Goal: Communication & Community: Participate in discussion

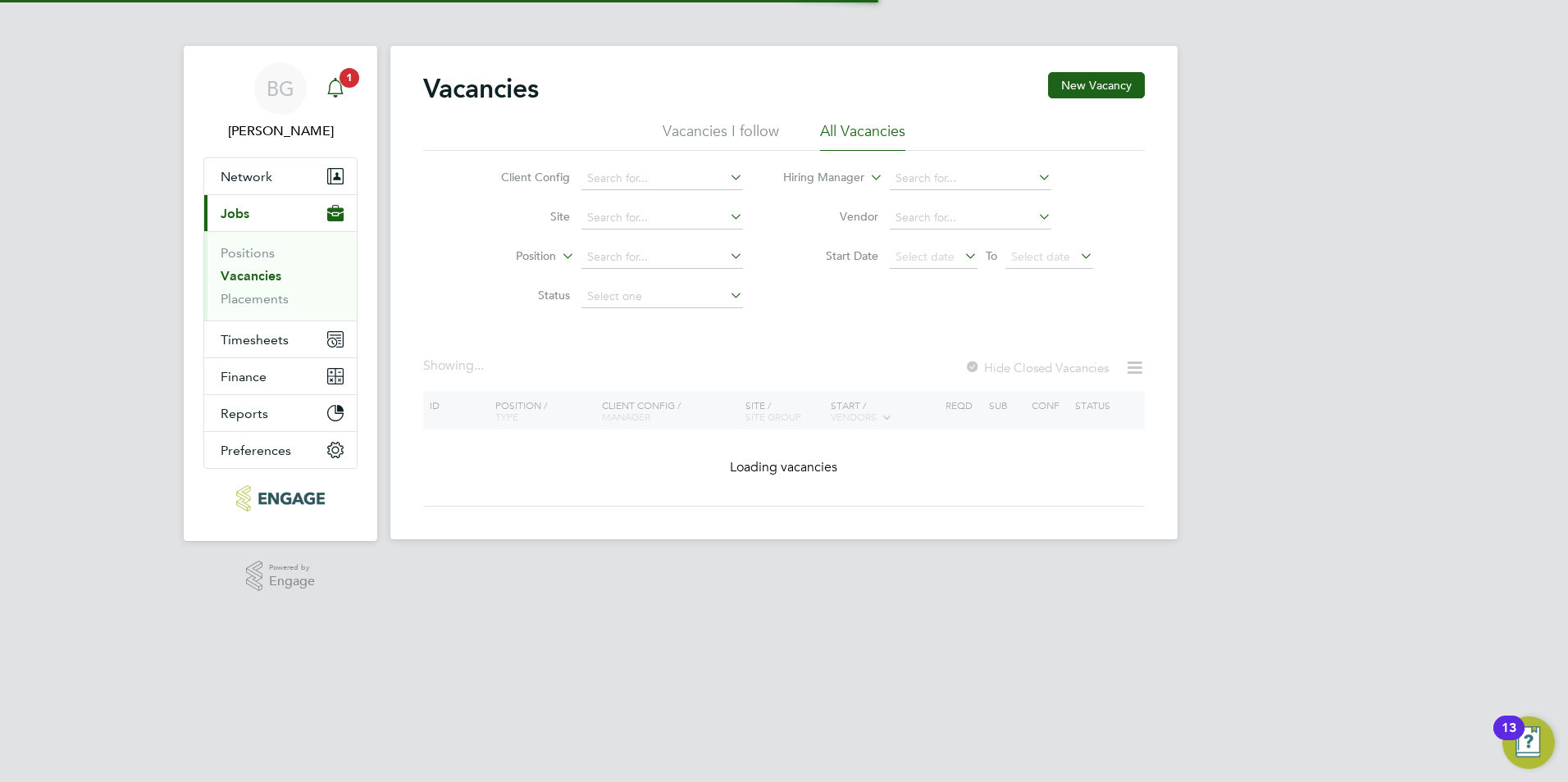
click at [330, 78] on icon "Main navigation" at bounding box center [335, 87] width 20 height 20
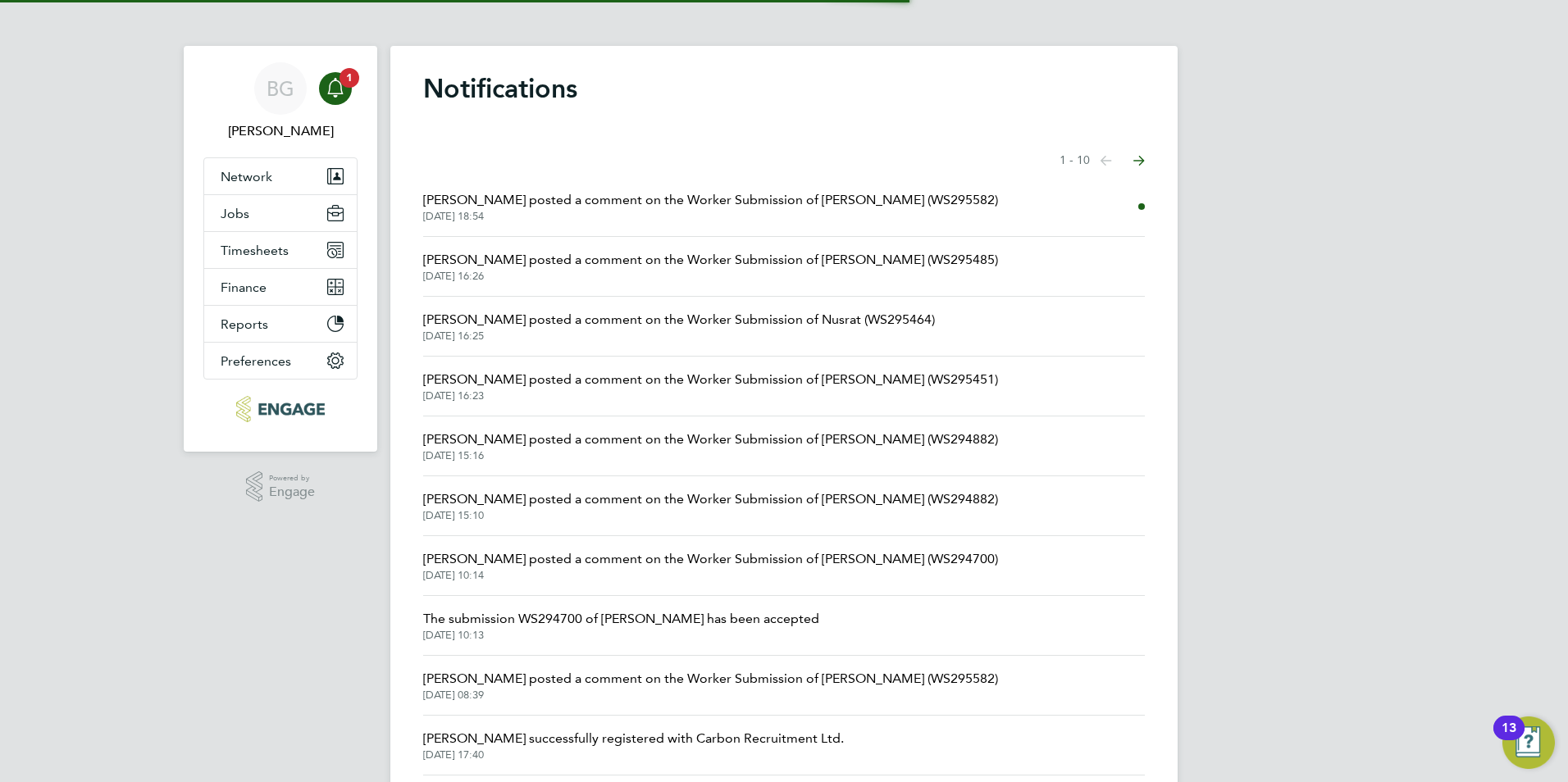
click at [718, 196] on span "Kirsty Hanmore posted a comment on the Worker Submission of Alex Berhanu (WS295…" at bounding box center [710, 199] width 575 height 20
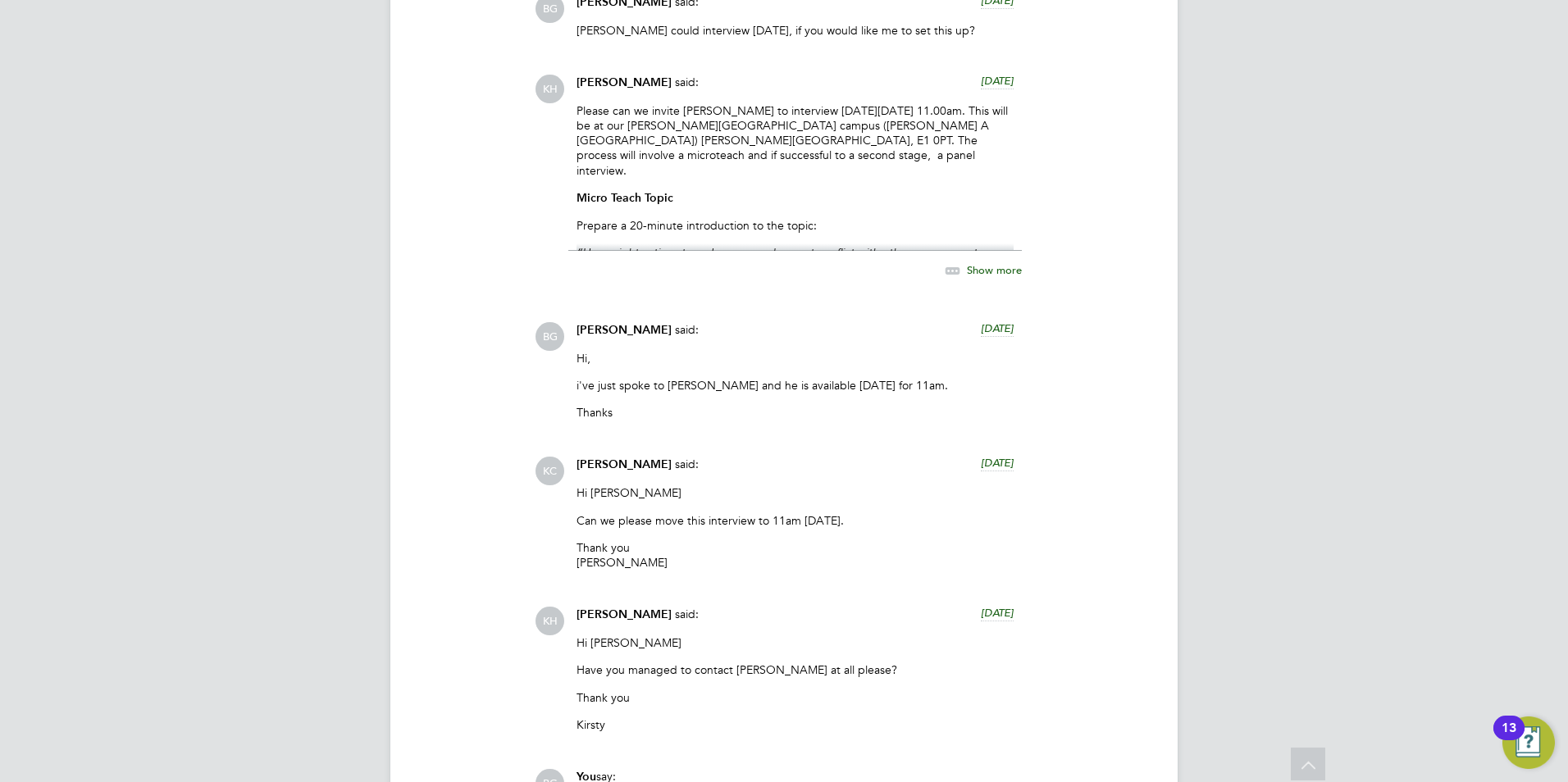
scroll to position [1886, 0]
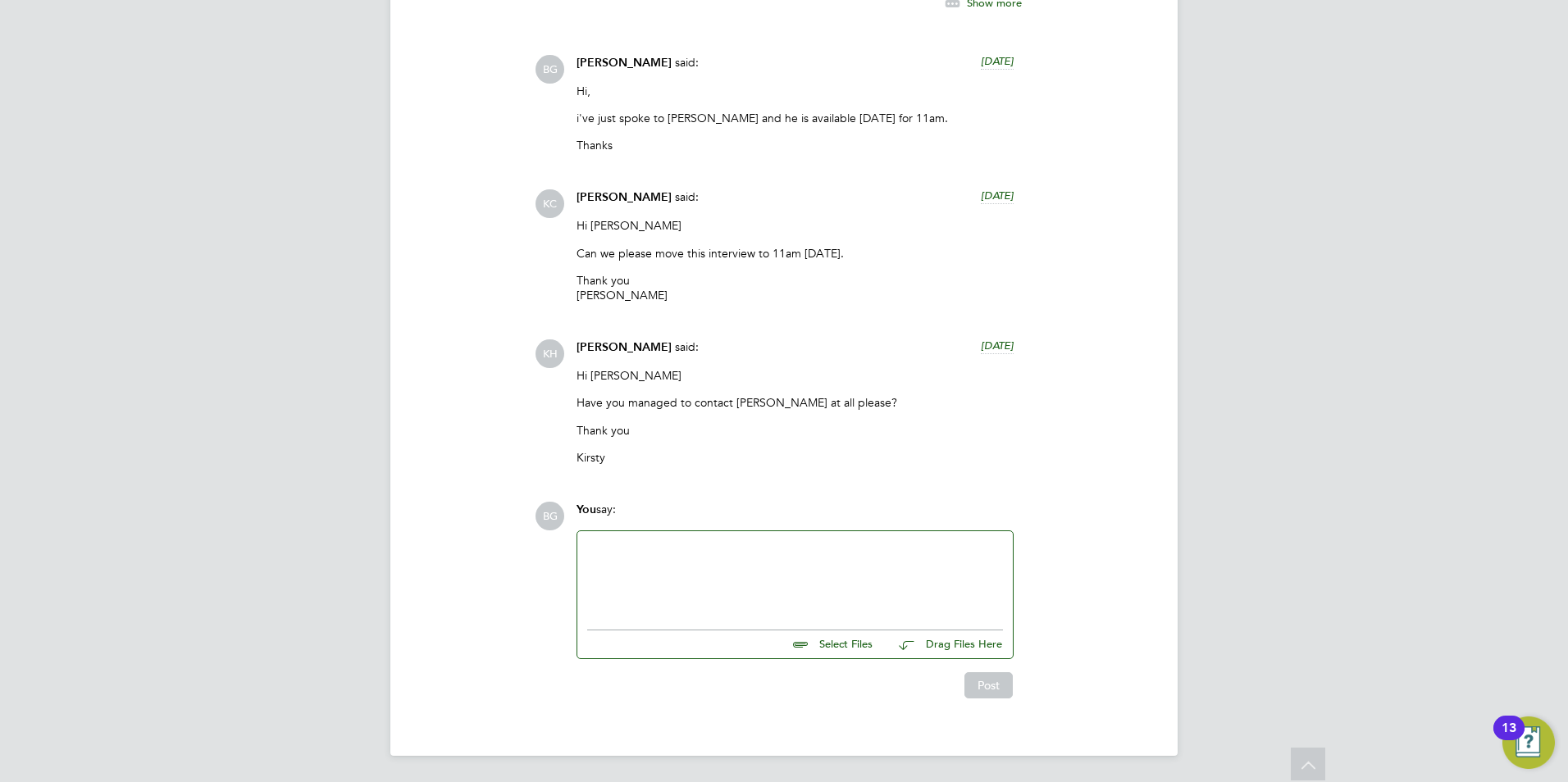
click at [820, 573] on div at bounding box center [795, 576] width 416 height 71
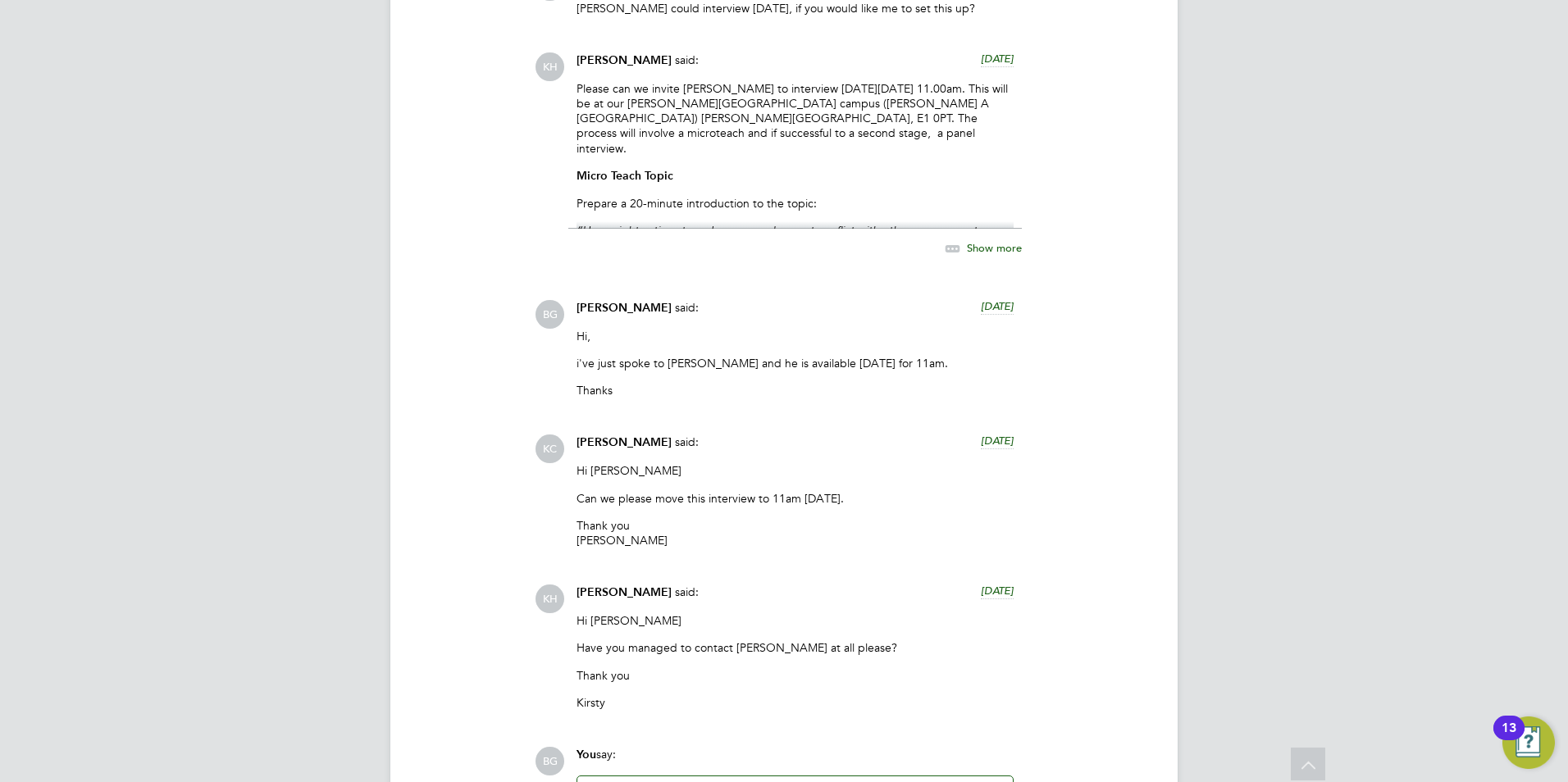
scroll to position [2072, 0]
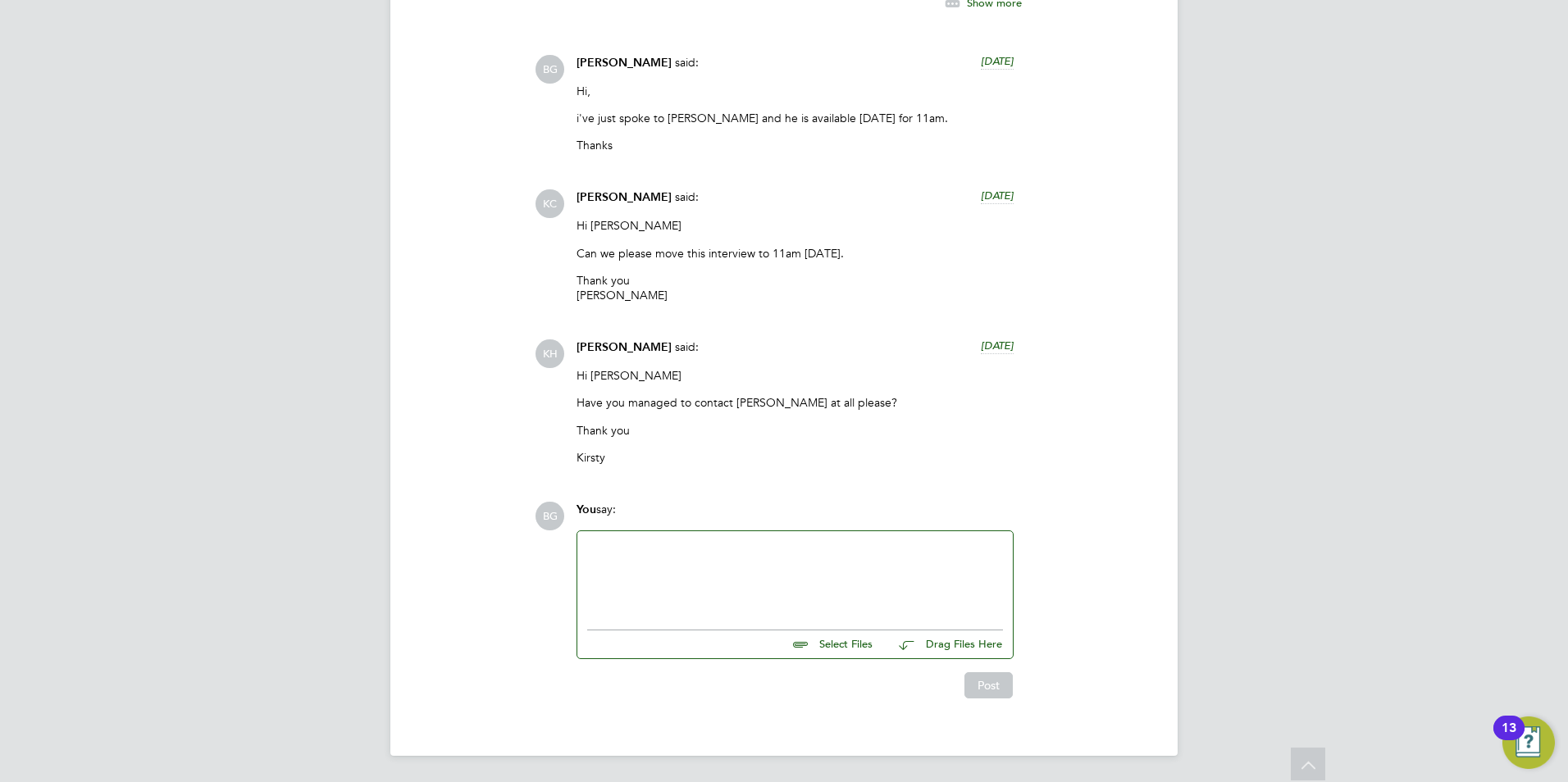
drag, startPoint x: 664, startPoint y: 538, endPoint x: 652, endPoint y: 542, distance: 12.6
click at [657, 540] on div at bounding box center [794, 577] width 435 height 91
click at [639, 552] on div at bounding box center [795, 576] width 416 height 71
click at [875, 576] on div "I've only just seen this message this morning as I wasn't i n the office when t…" at bounding box center [795, 585] width 416 height 29
click at [801, 598] on div "I've only just seen this message this morning as I wasn't in the office when th…" at bounding box center [795, 585] width 416 height 29
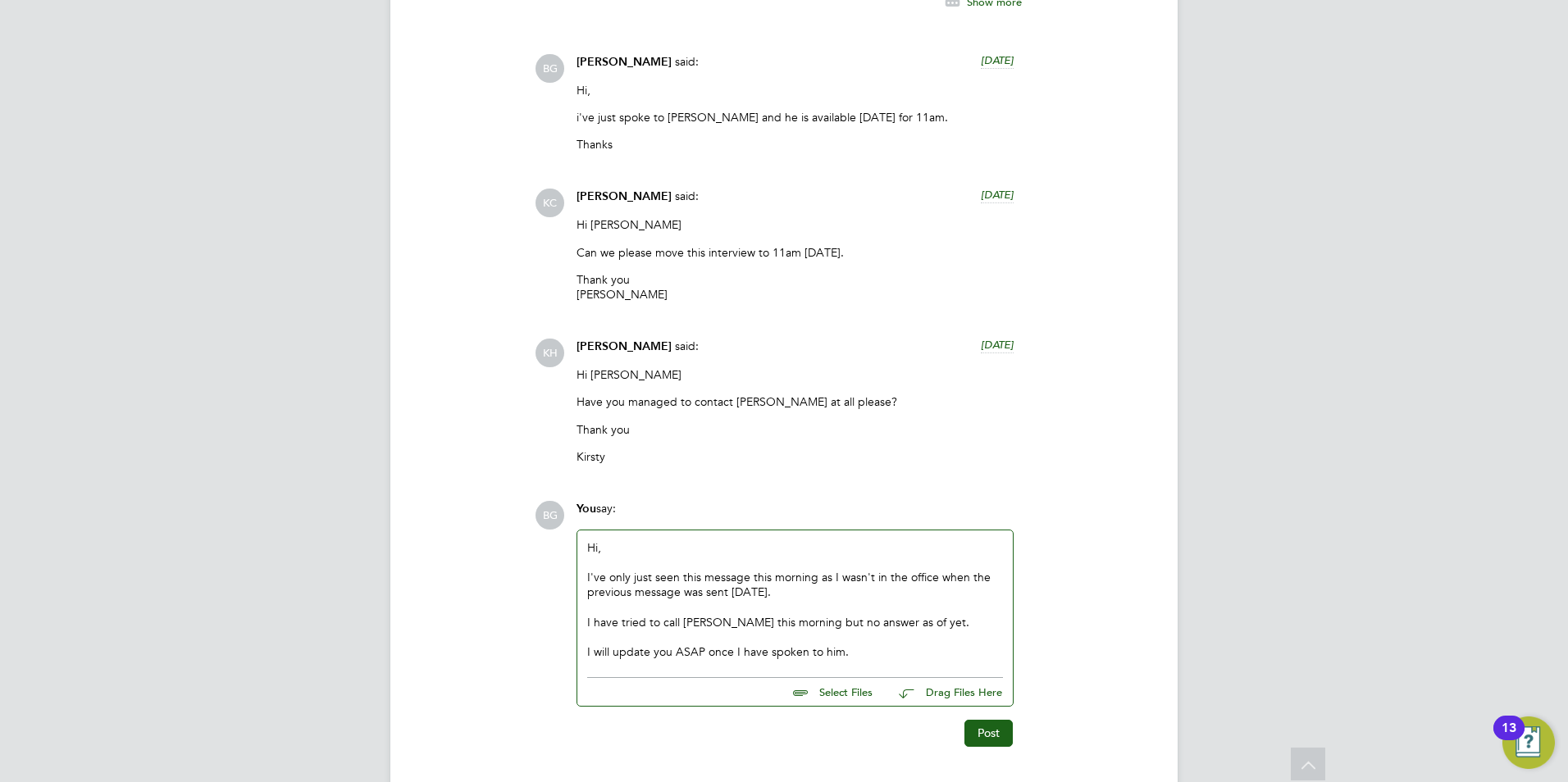
click at [912, 653] on div "I will update you ASAP once I have spoken to him." at bounding box center [795, 653] width 416 height 15
click at [973, 759] on button "Post" at bounding box center [988, 764] width 48 height 26
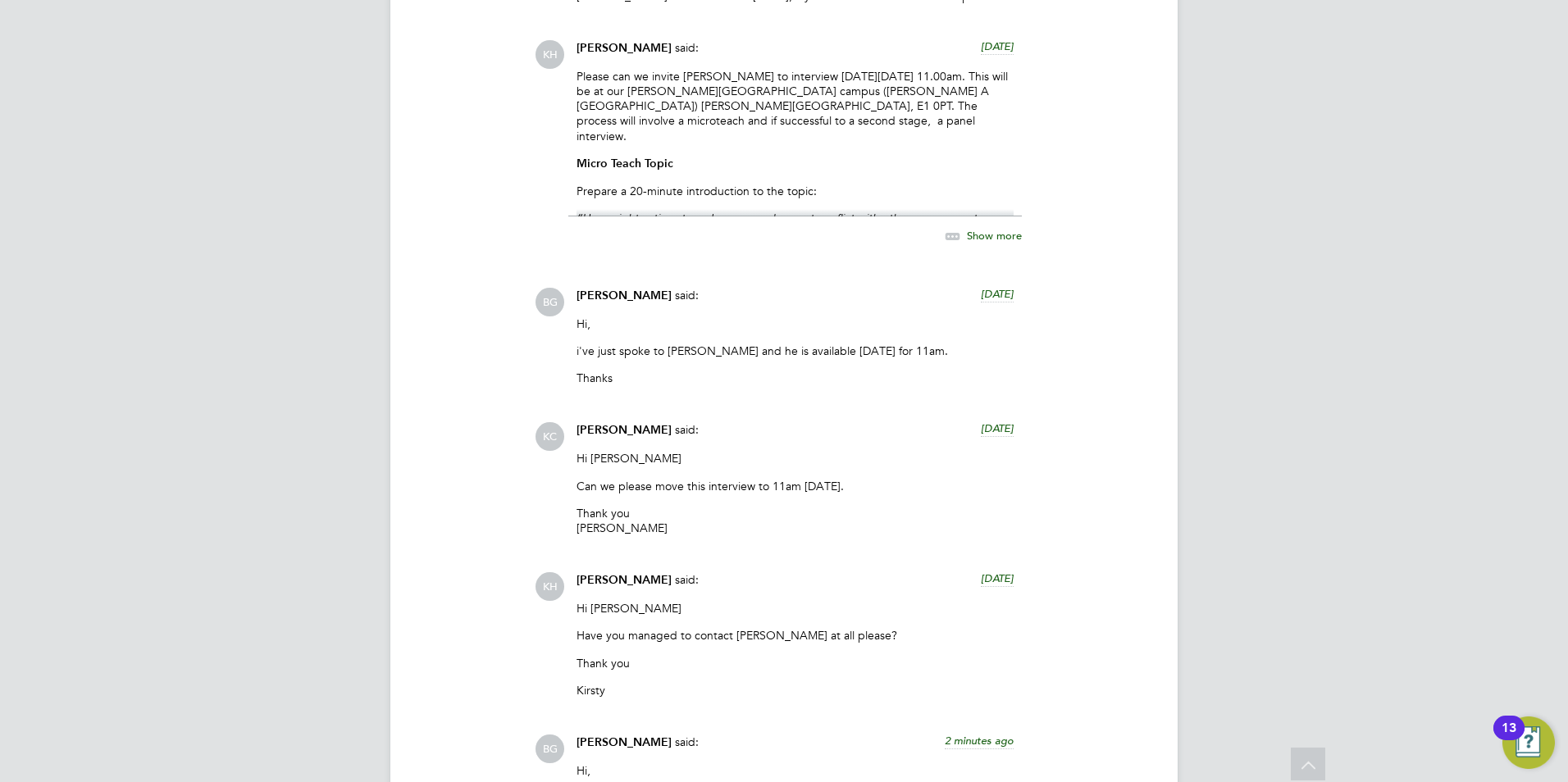
scroll to position [1828, 0]
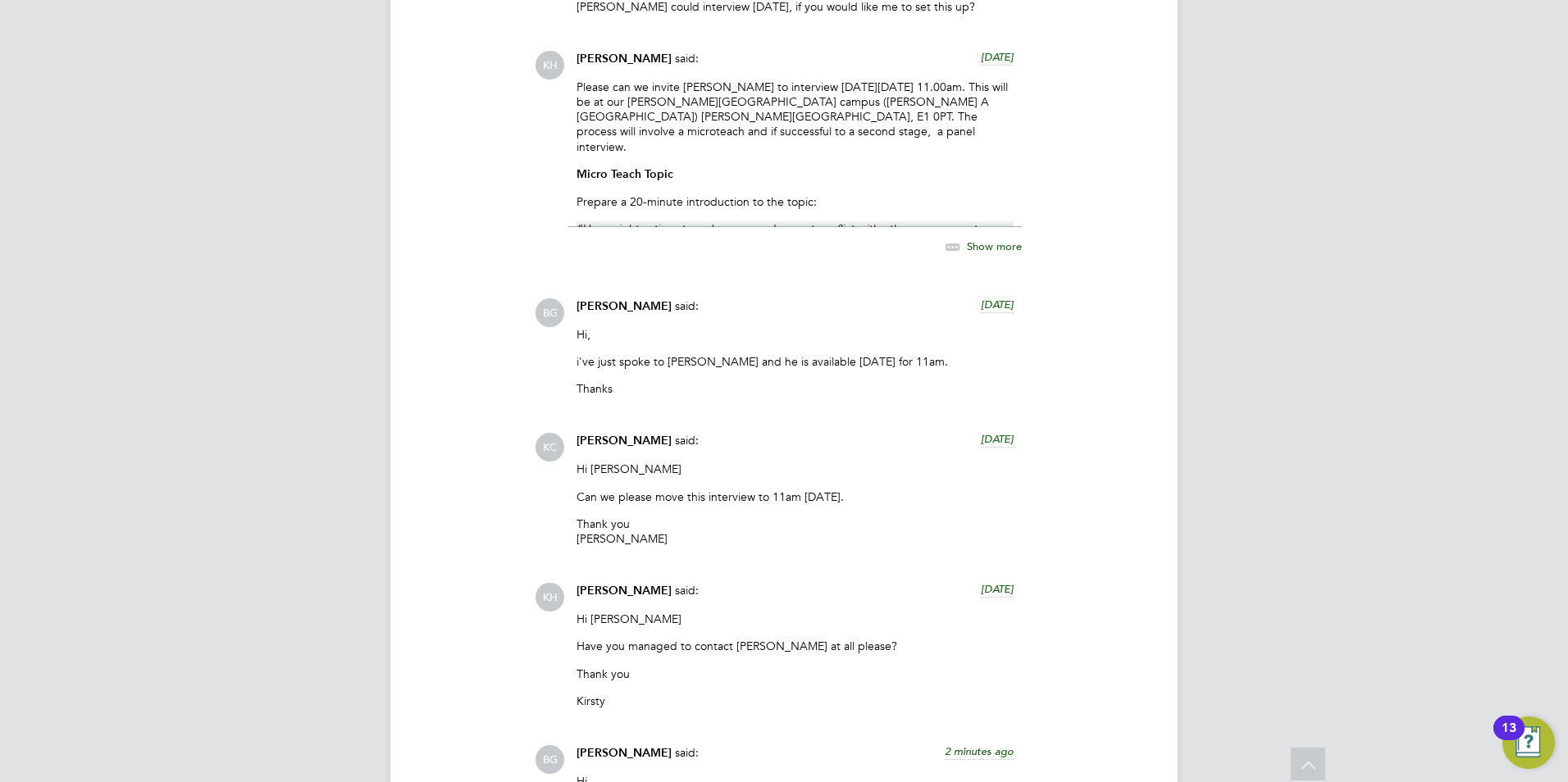
click at [987, 239] on div "Show more" at bounding box center [965, 247] width 112 height 21
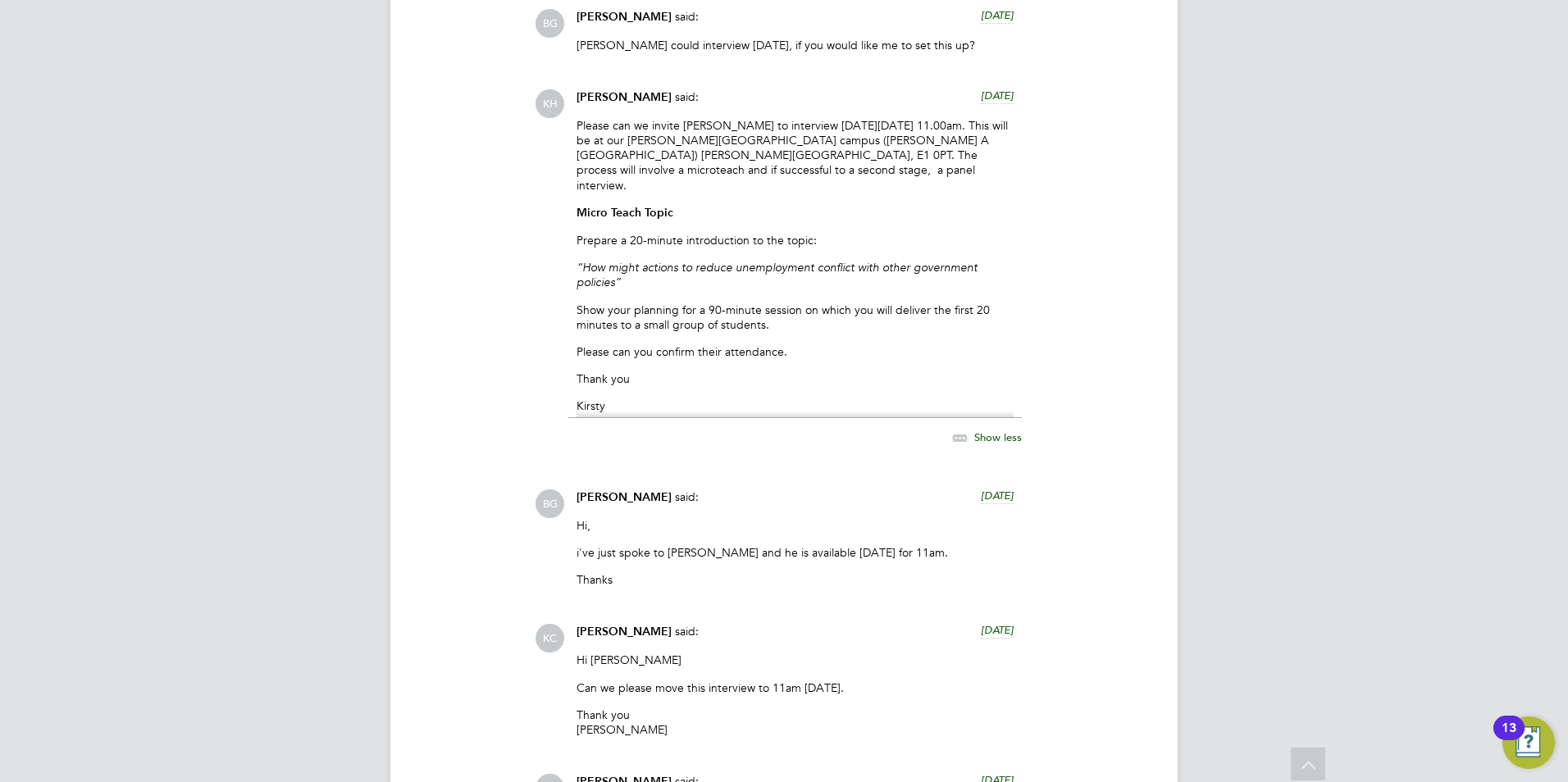
scroll to position [2074, 0]
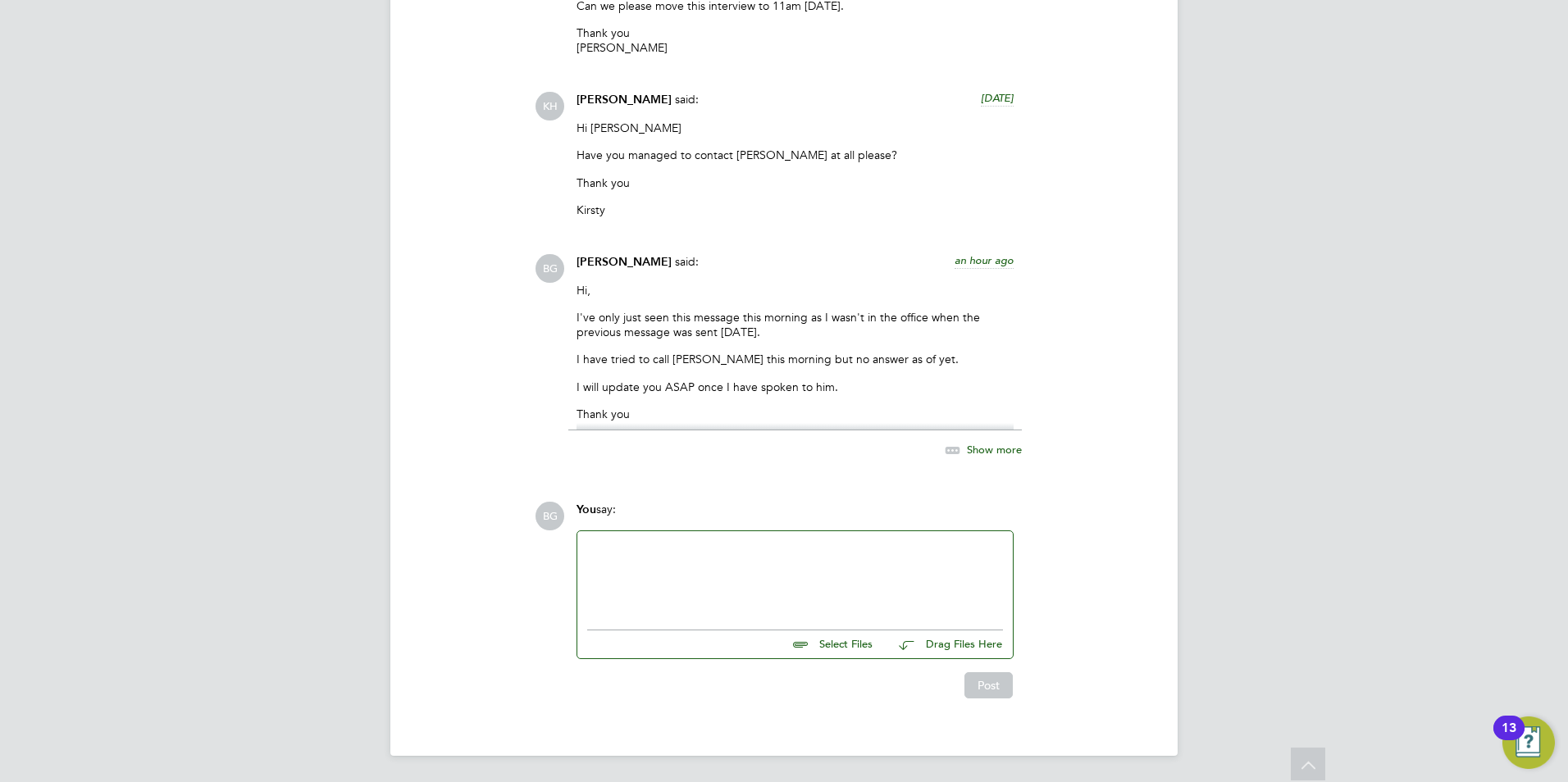
scroll to position [1910, 0]
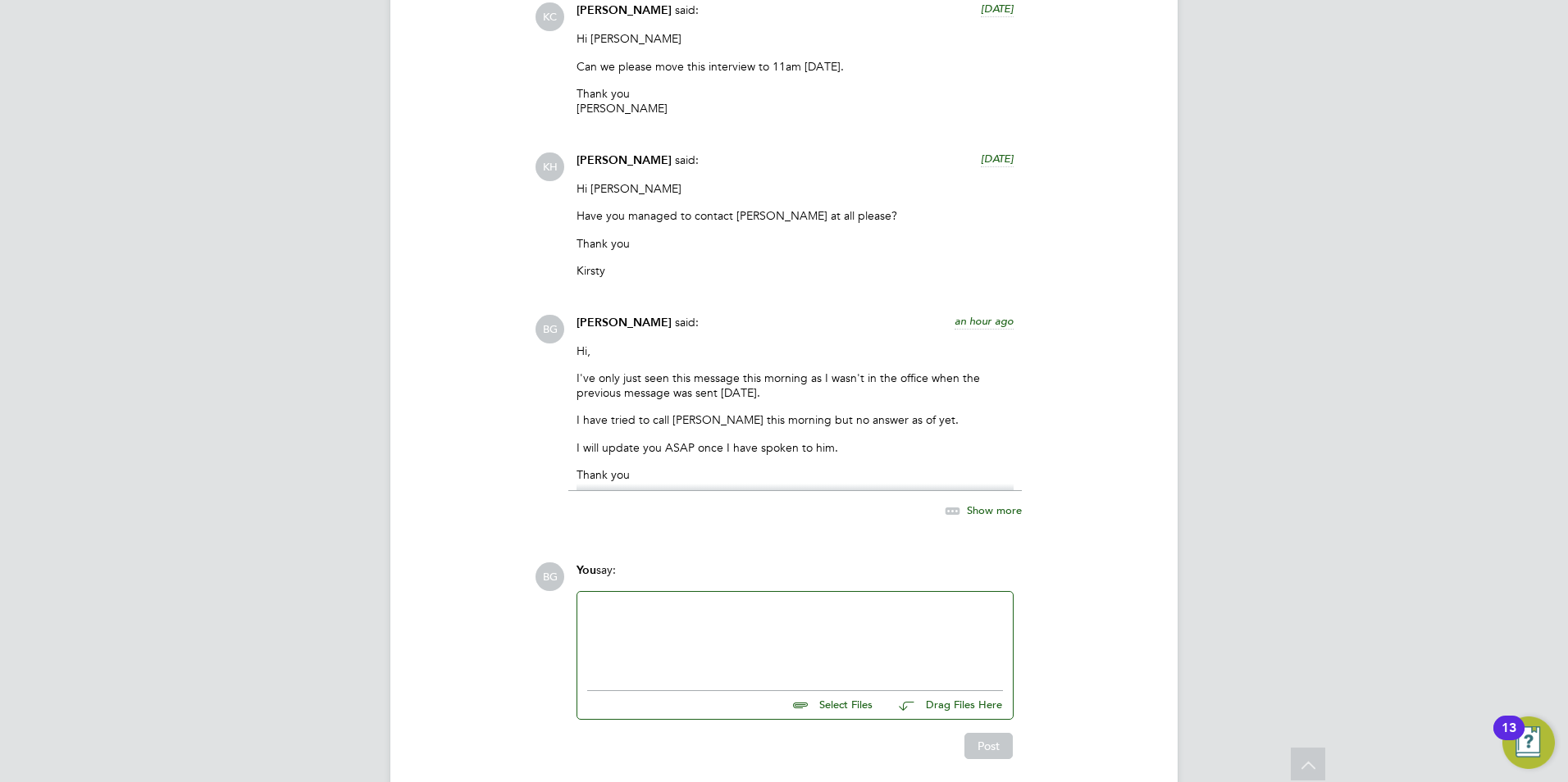
scroll to position [2320, 0]
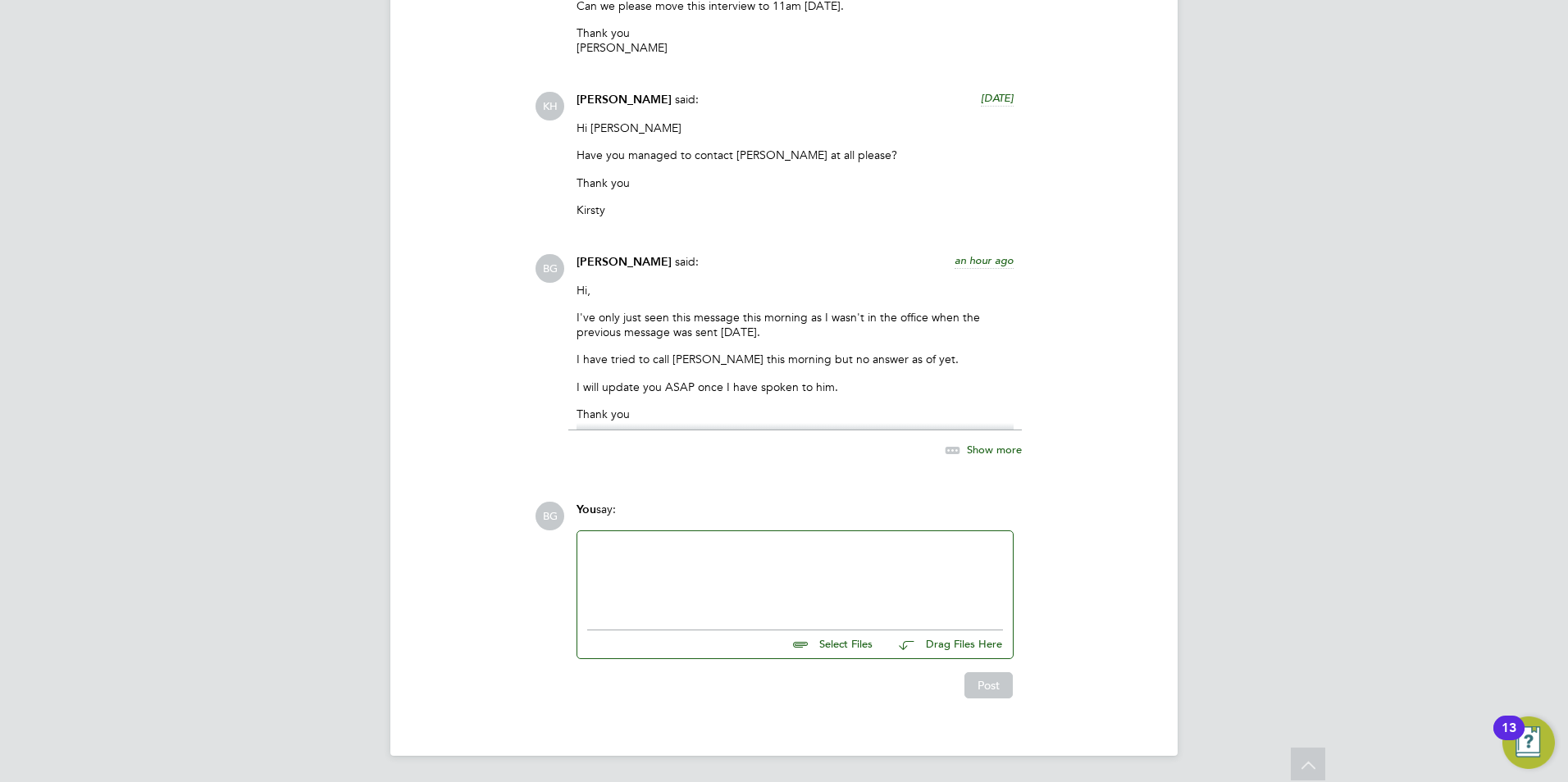
click at [638, 561] on div at bounding box center [795, 576] width 416 height 71
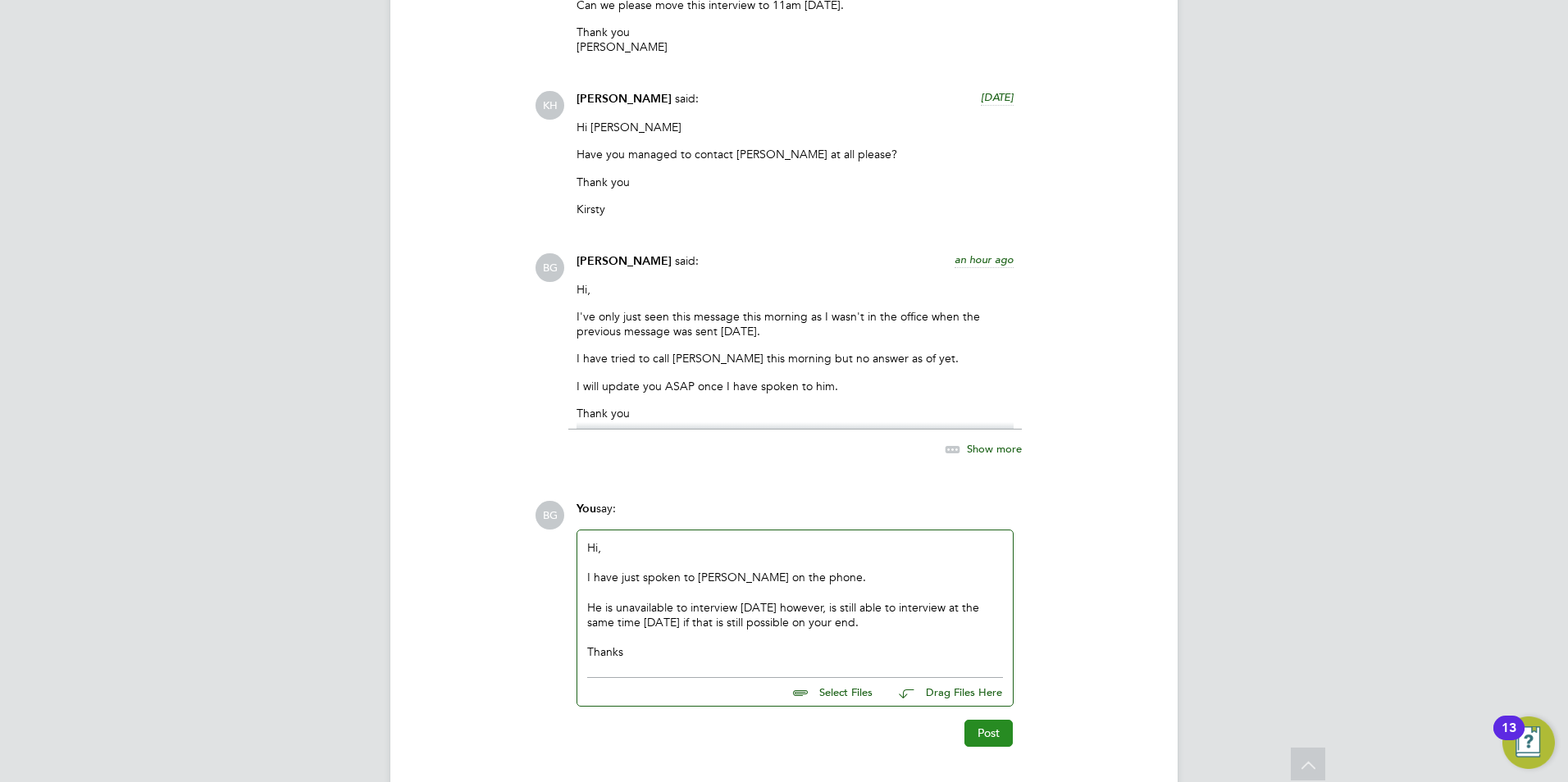
click at [973, 744] on button "Post" at bounding box center [988, 733] width 48 height 26
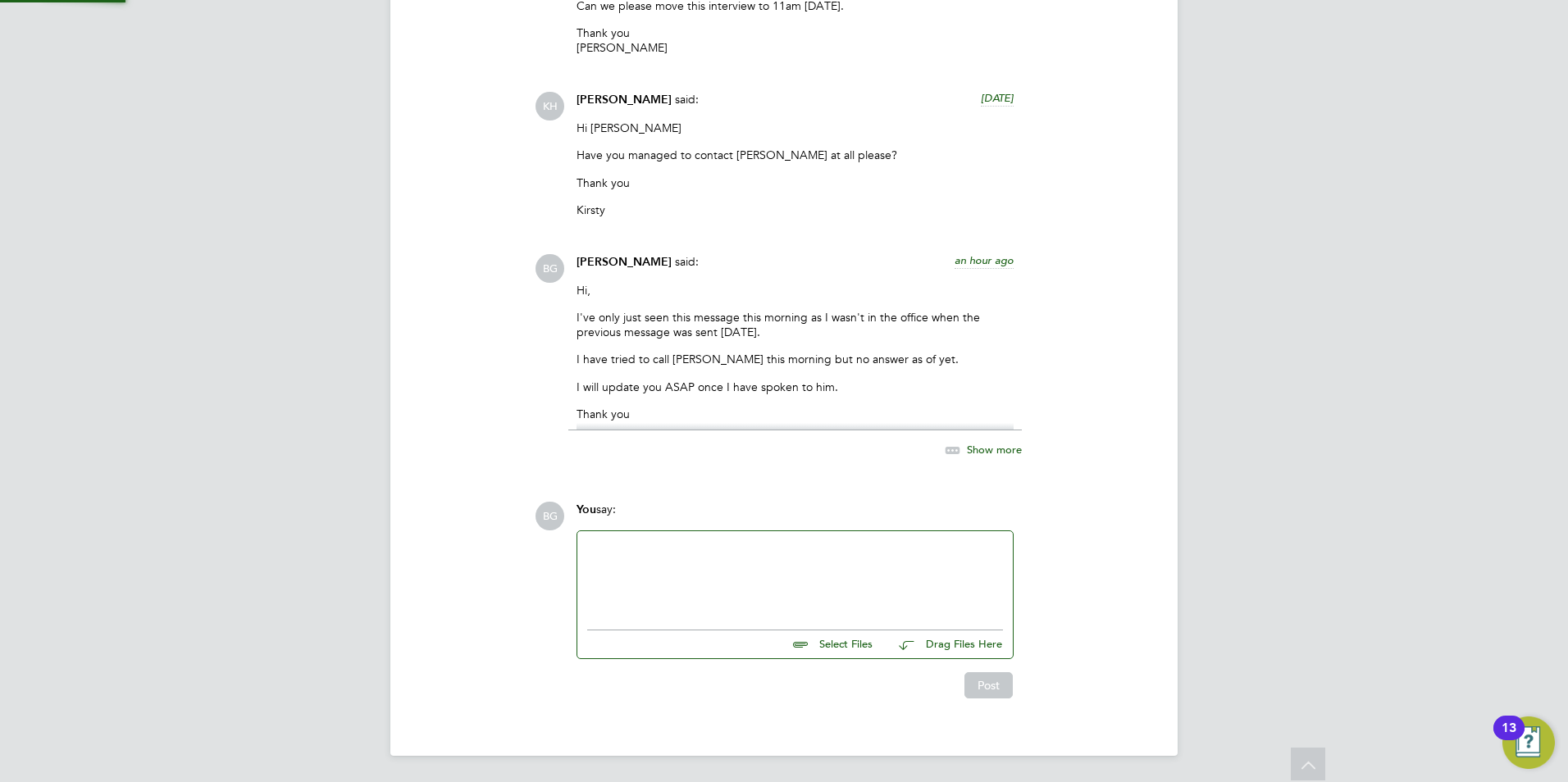
scroll to position [2497, 0]
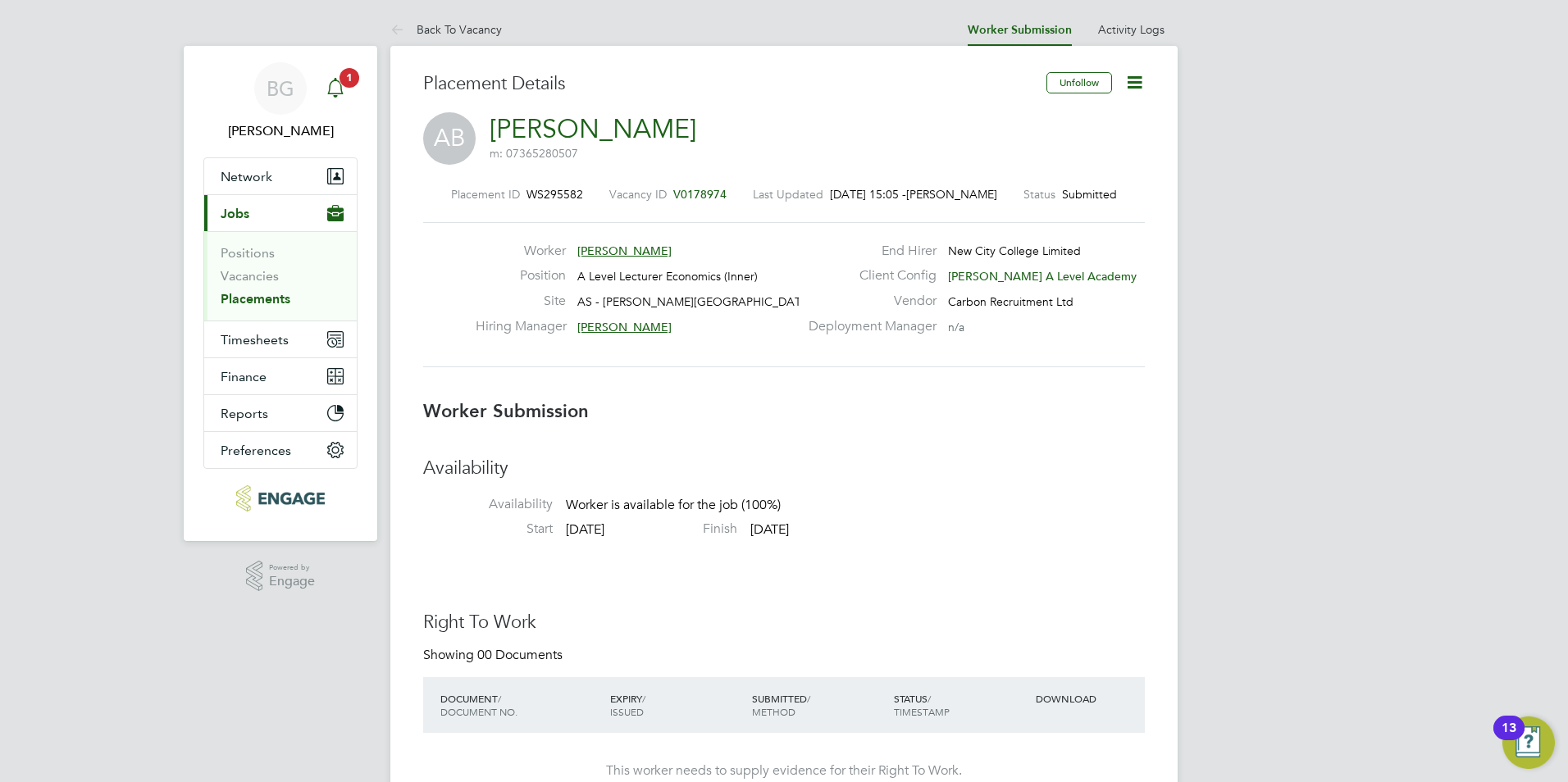
click at [328, 88] on icon "Main navigation" at bounding box center [335, 87] width 20 height 20
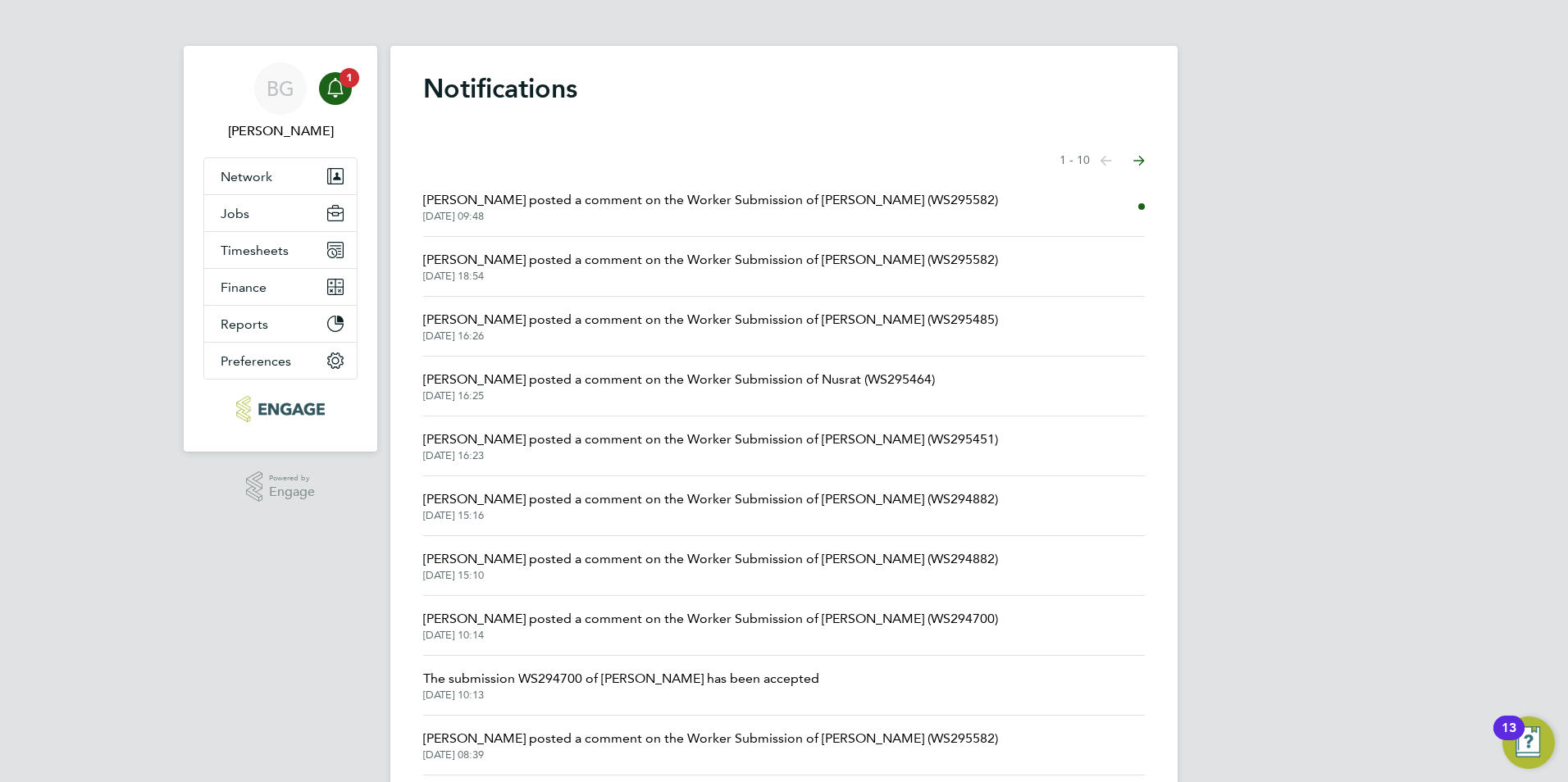
click at [671, 206] on span "Kerry Cattle posted a comment on the Worker Submission of Alex Berhanu (WS29558…" at bounding box center [710, 199] width 575 height 20
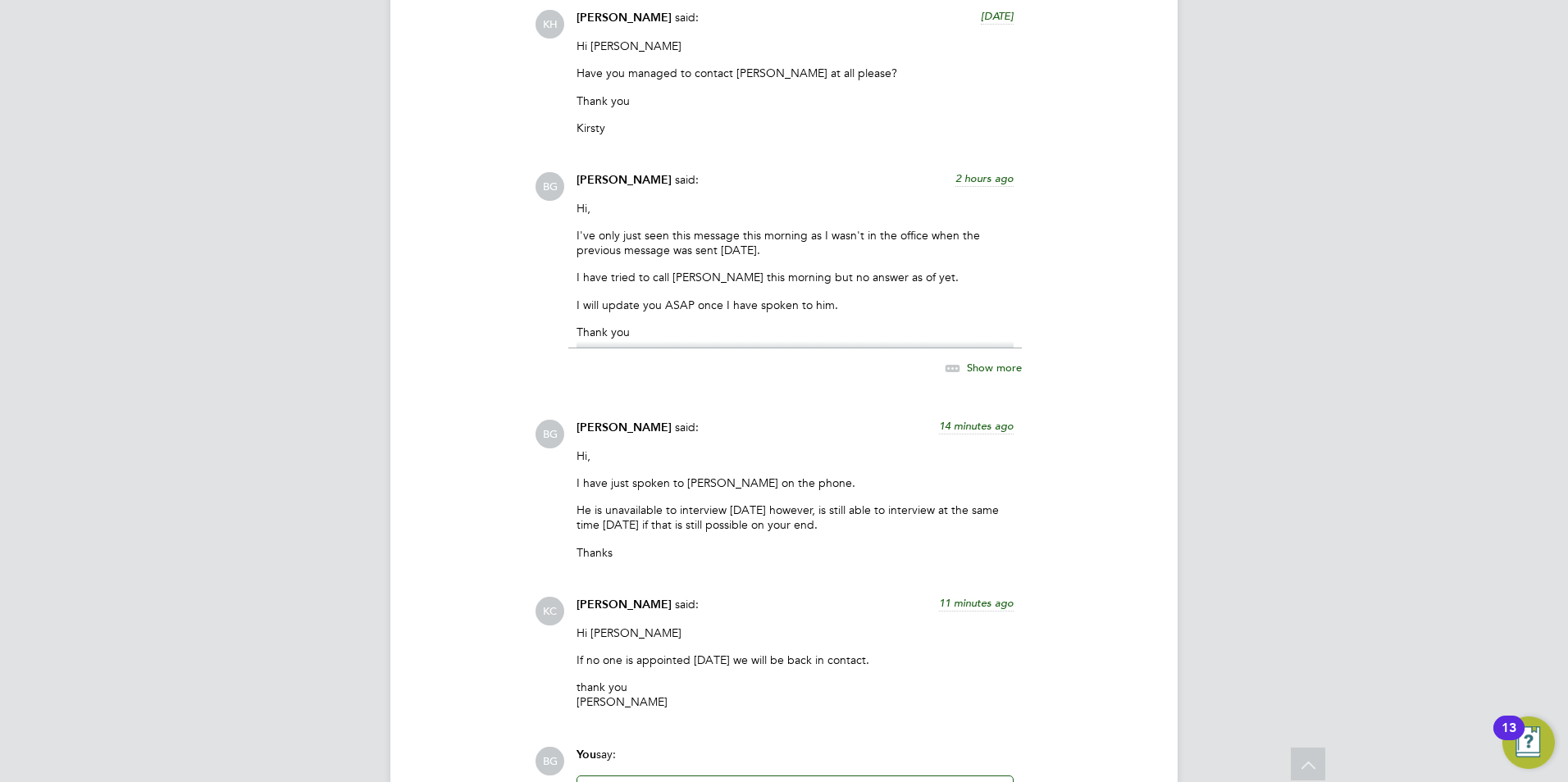
scroll to position [2647, 0]
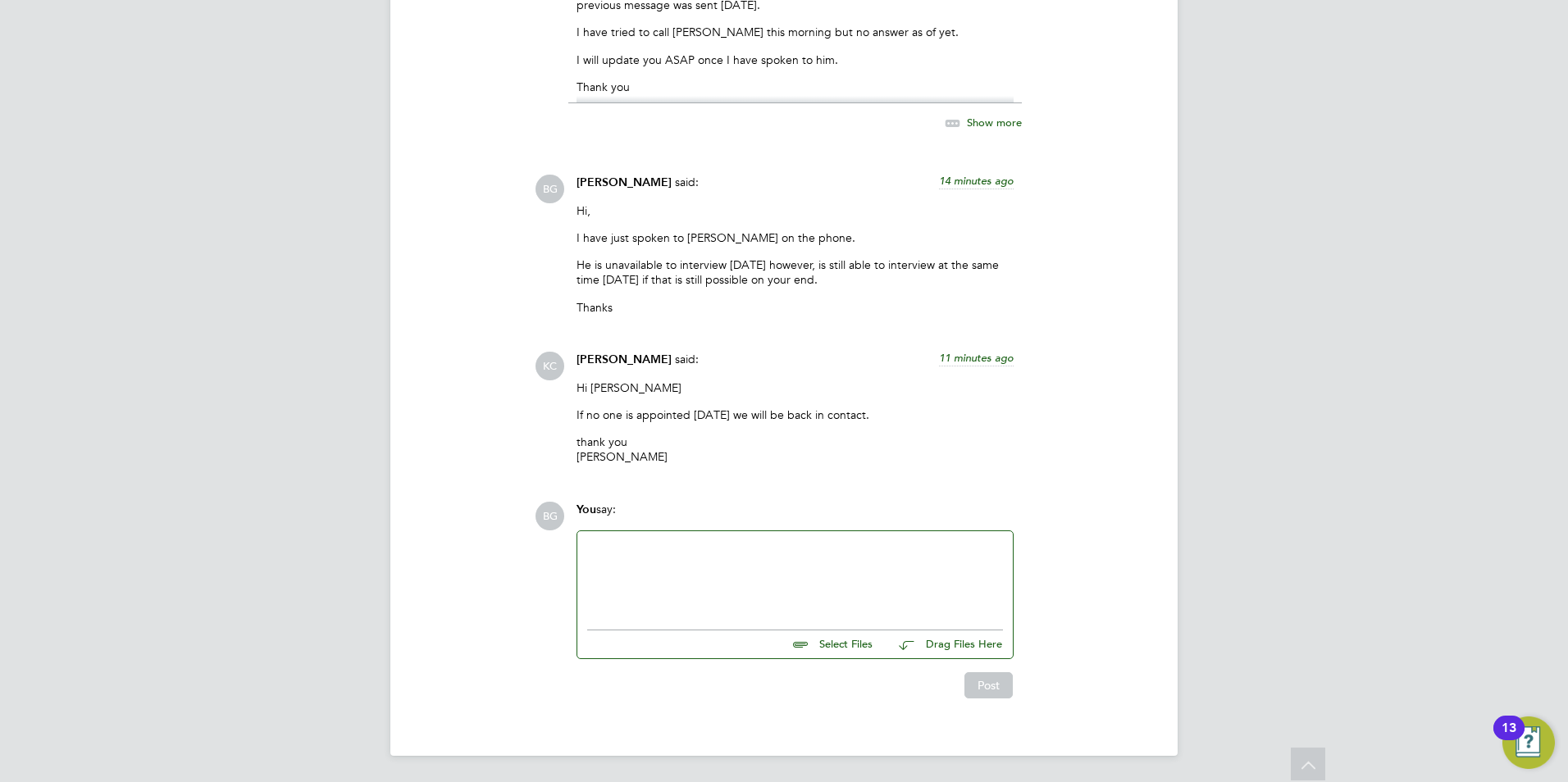
click at [633, 573] on div at bounding box center [795, 576] width 416 height 71
click at [649, 539] on div at bounding box center [794, 577] width 435 height 91
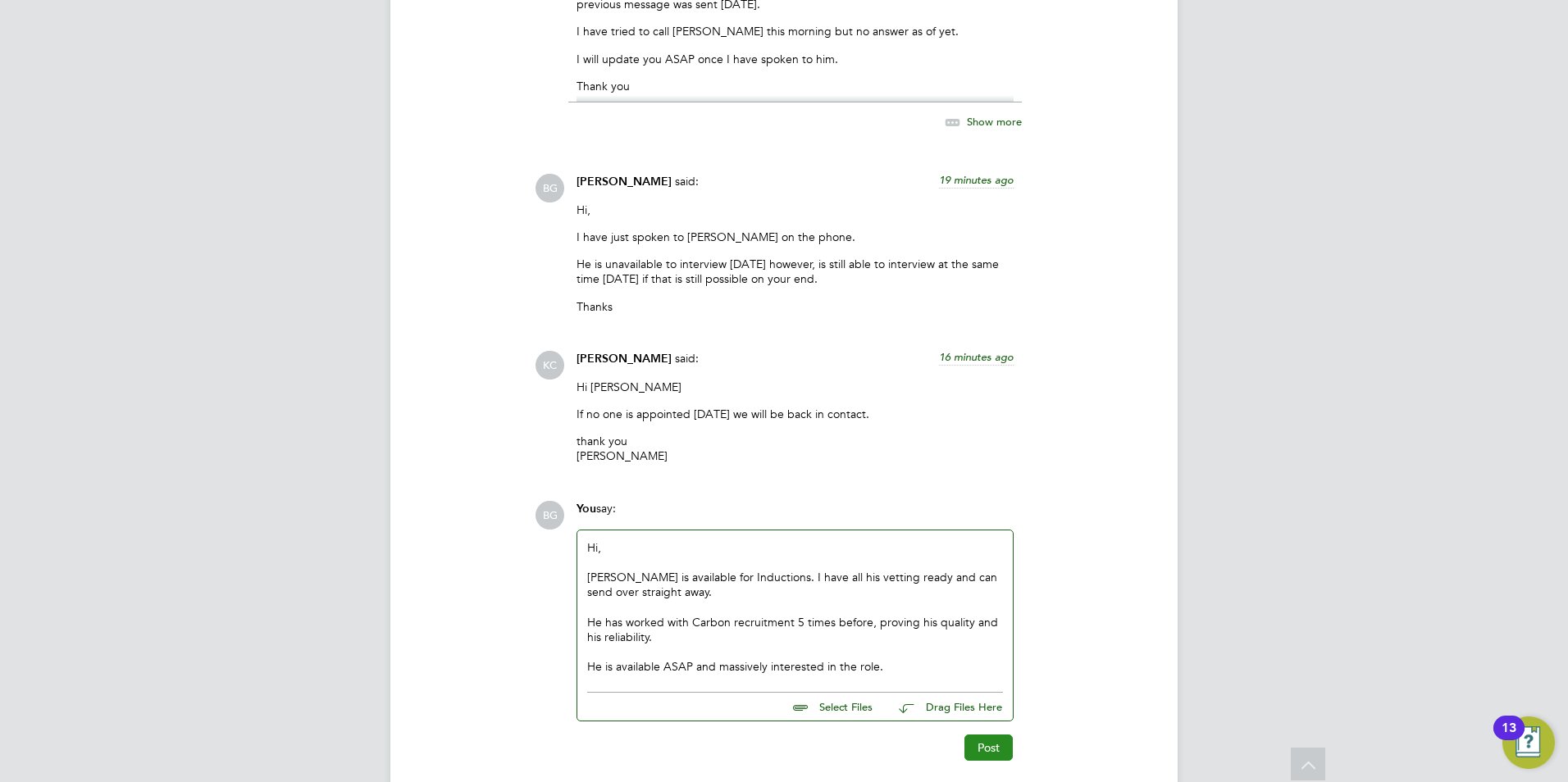
click at [964, 749] on button "Post" at bounding box center [988, 748] width 48 height 26
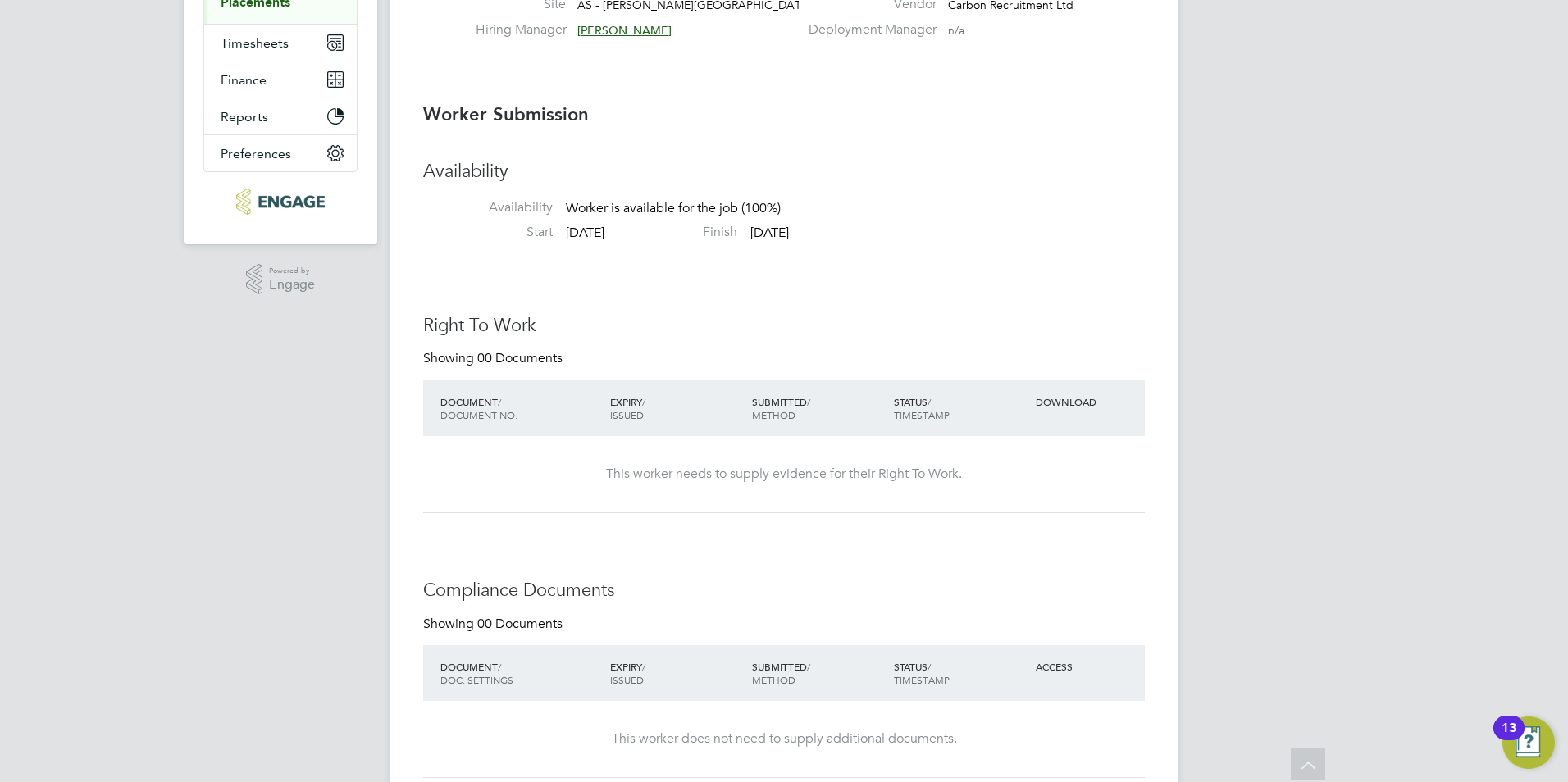
scroll to position [0, 0]
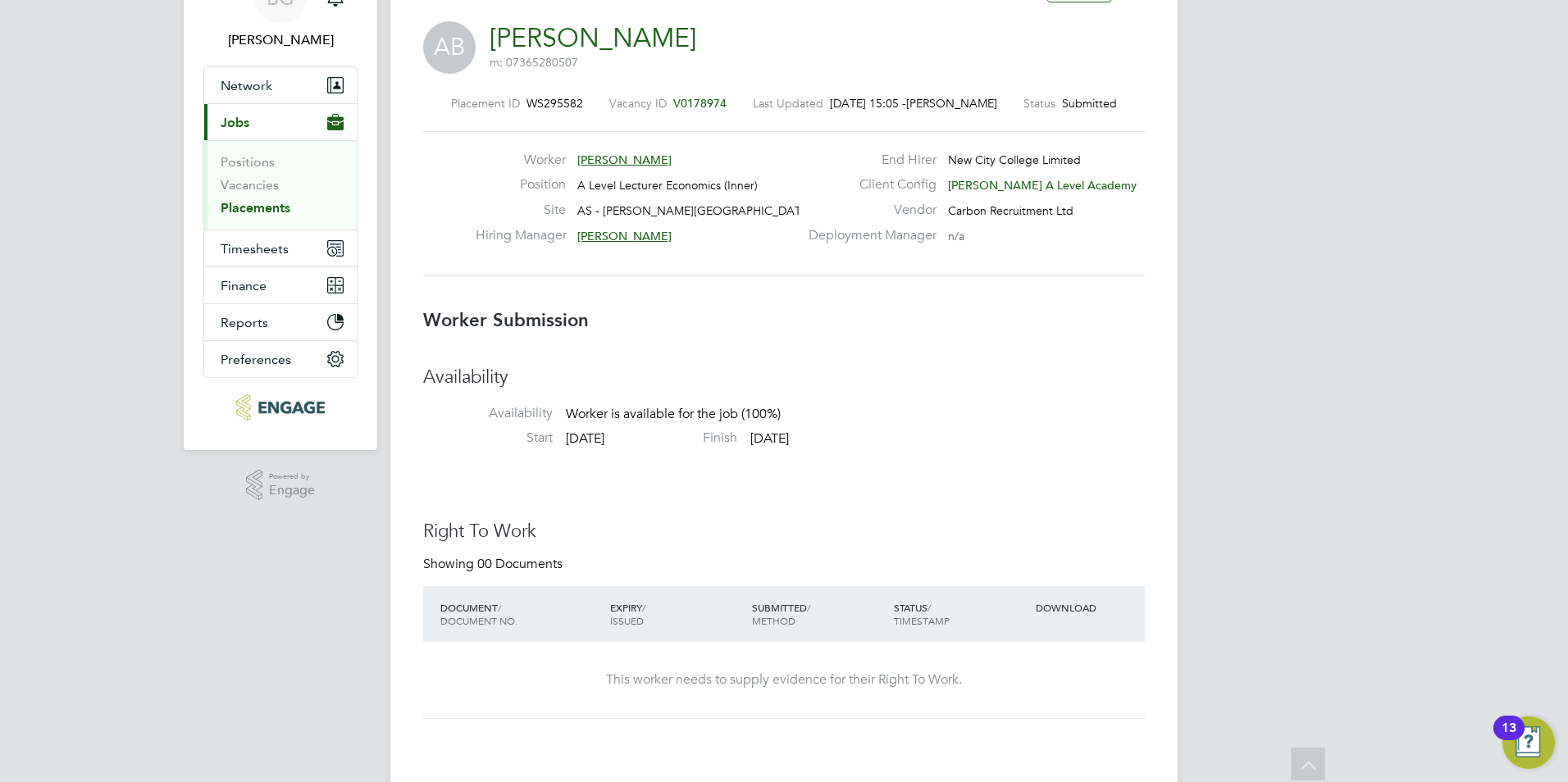
scroll to position [82, 0]
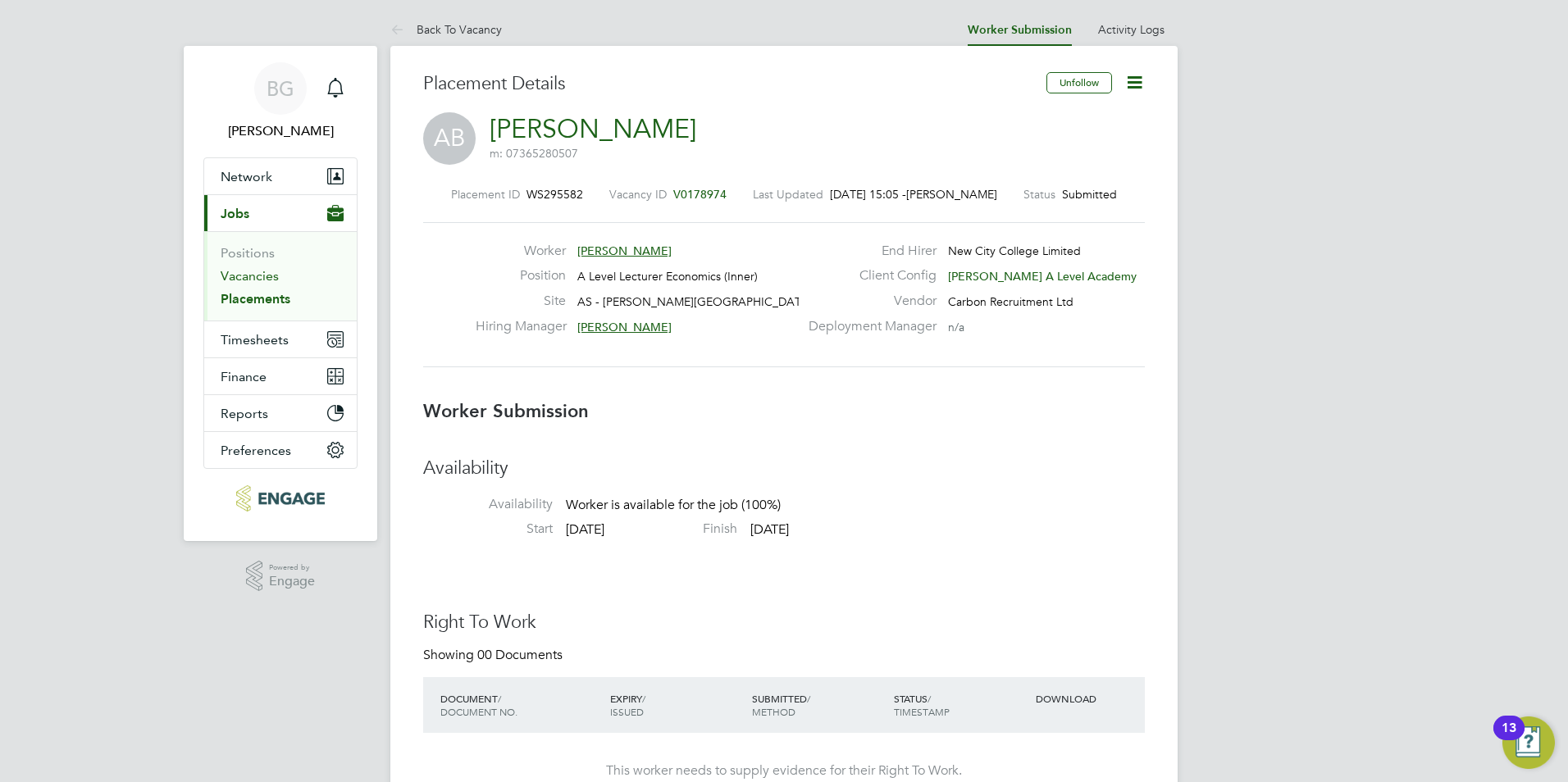
click at [238, 271] on link "Vacancies" at bounding box center [250, 276] width 59 height 15
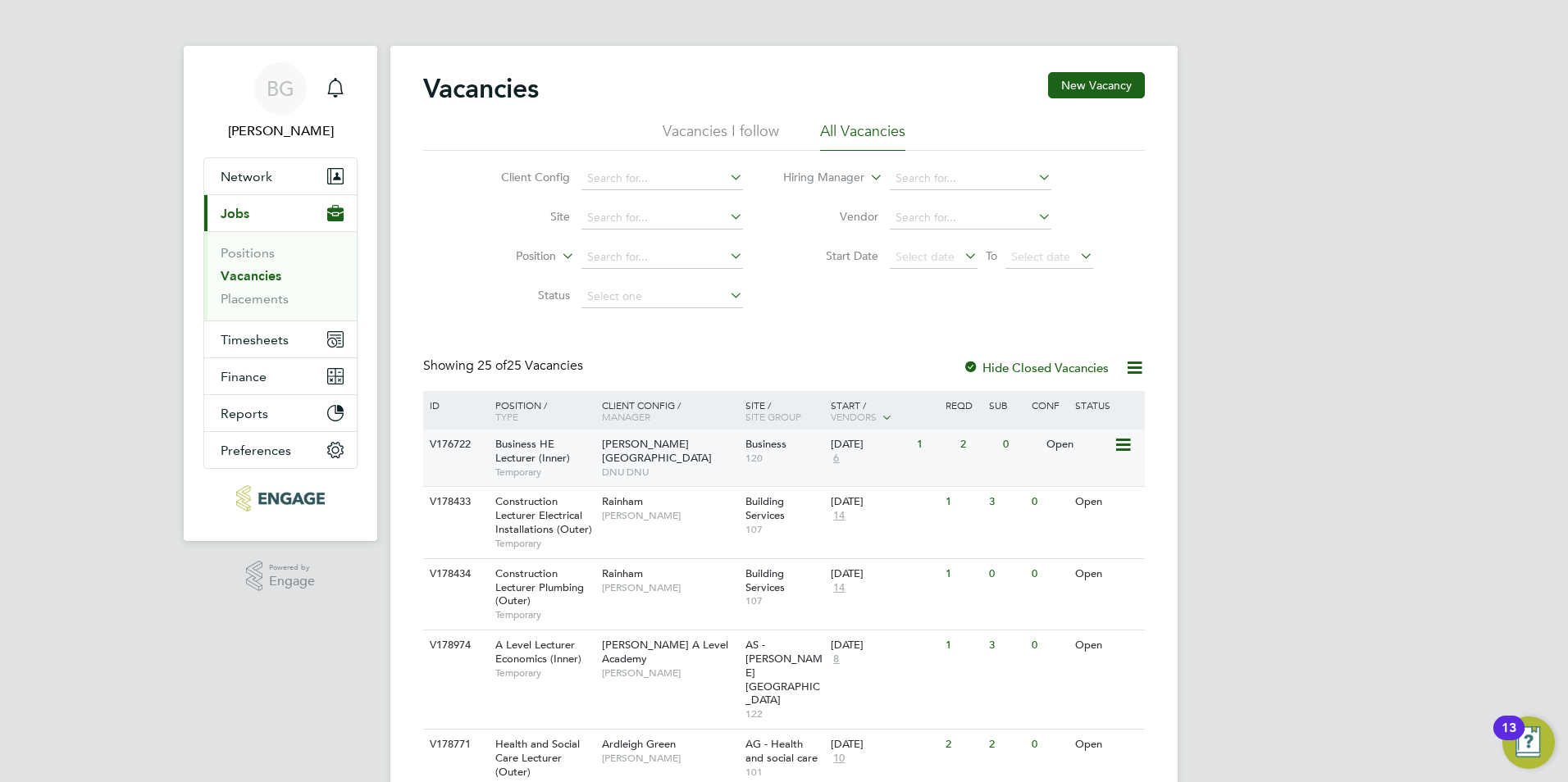
click at [640, 466] on span "DNU DNU" at bounding box center [669, 472] width 135 height 13
click at [342, 93] on icon "Main navigation" at bounding box center [334, 85] width 15 height 16
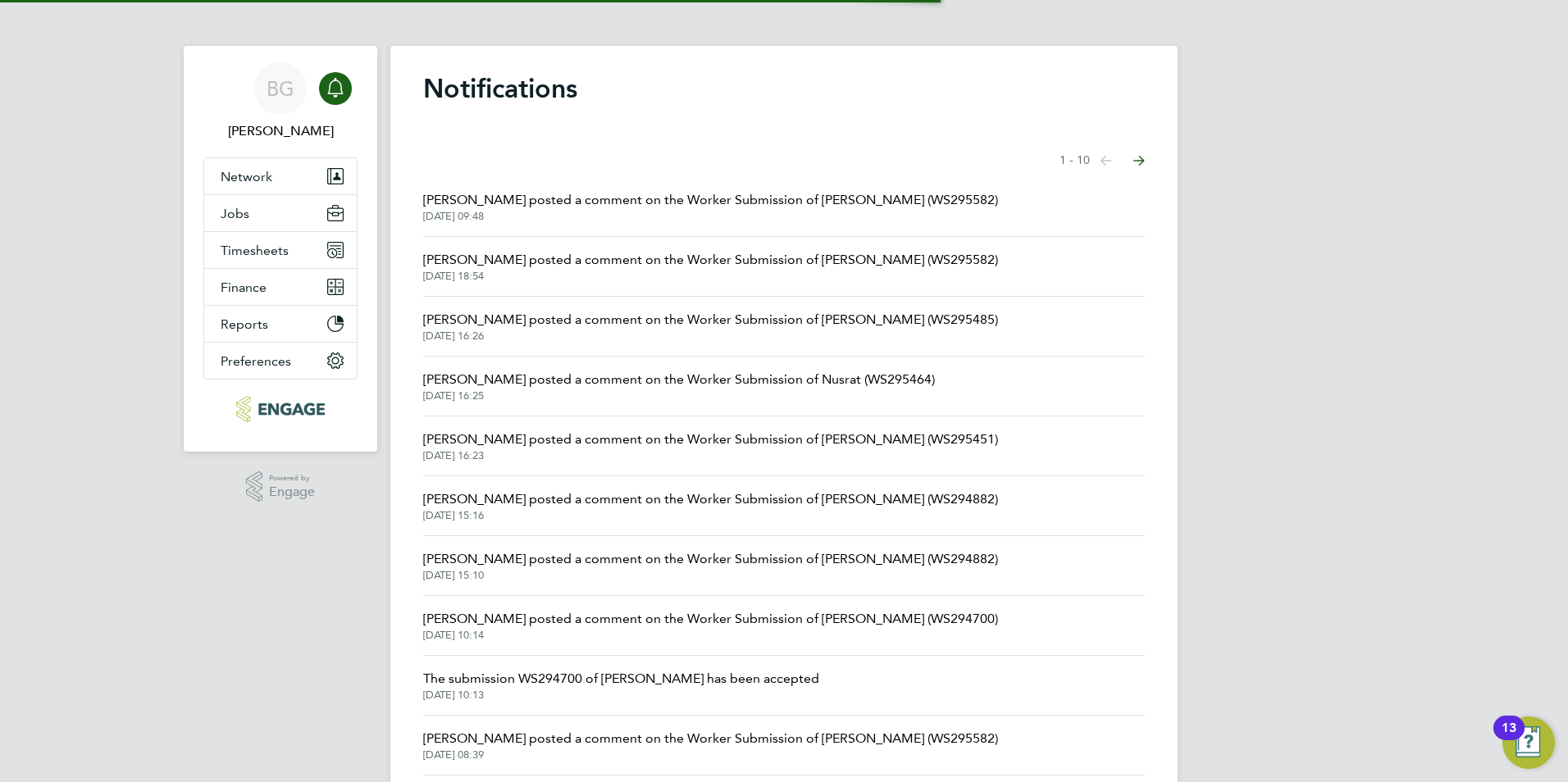
click at [696, 212] on span "[DATE] 09:48" at bounding box center [710, 216] width 575 height 13
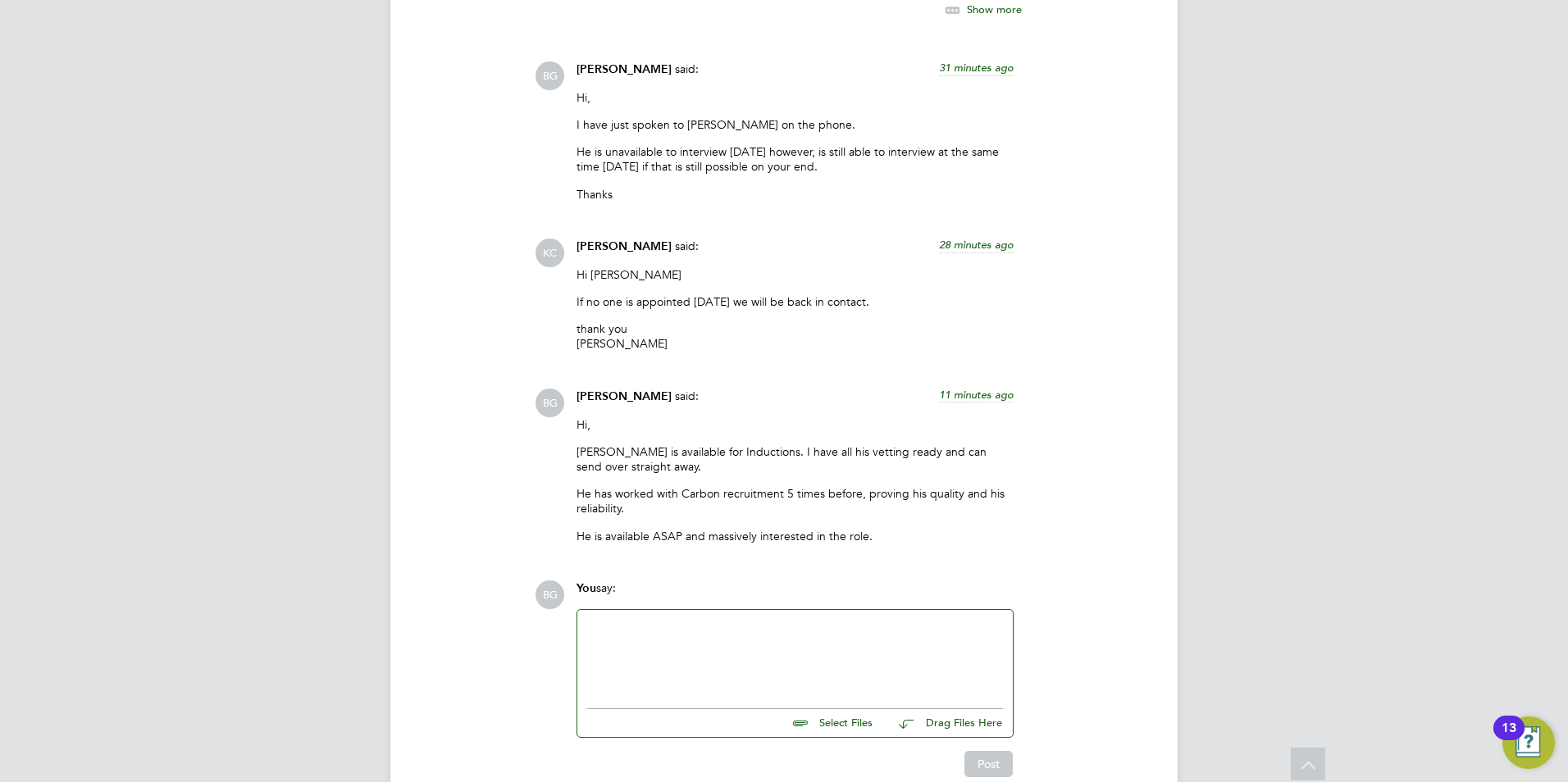
scroll to position [2788, 0]
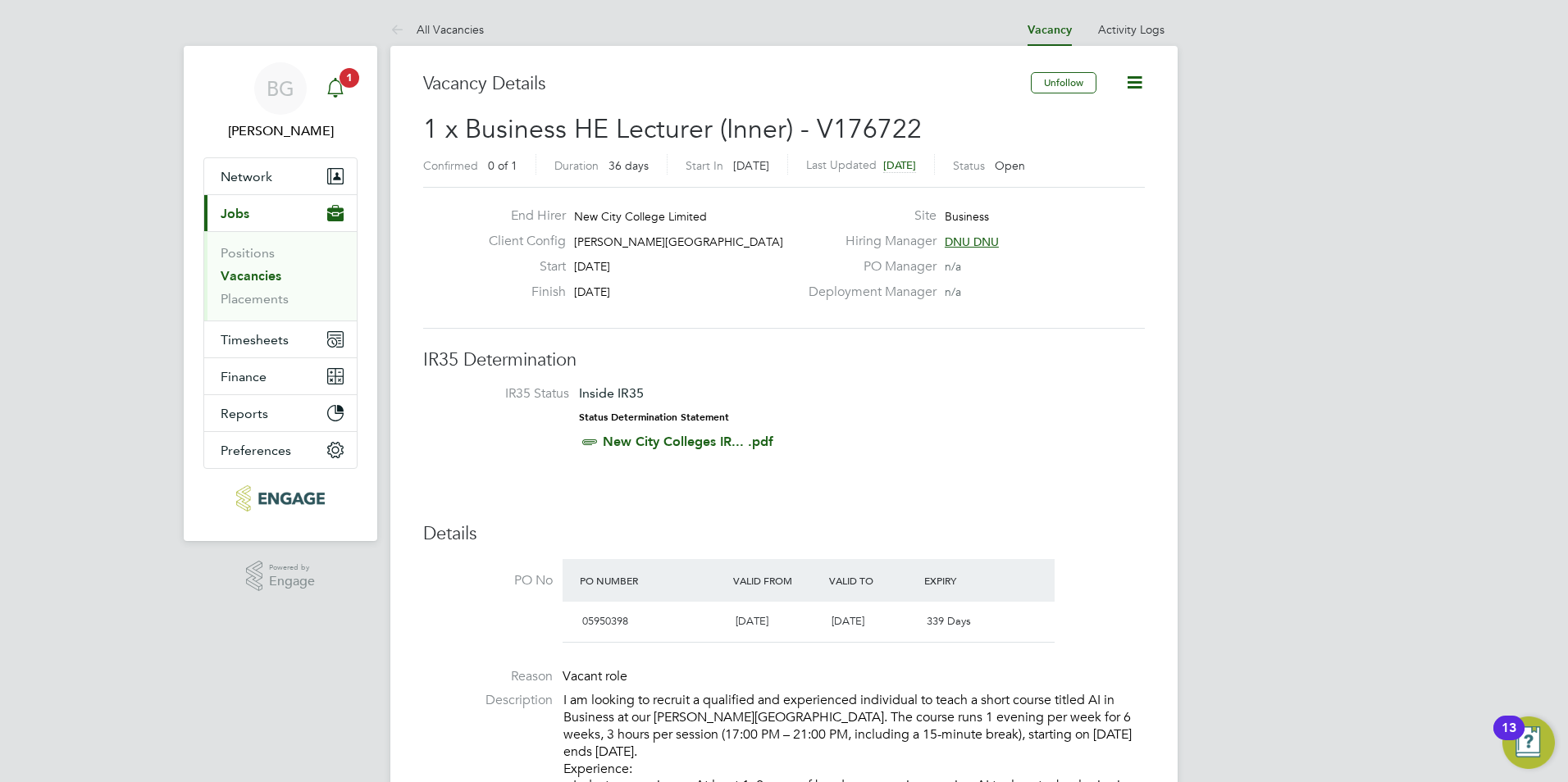
click at [346, 77] on span "1" at bounding box center [349, 77] width 20 height 20
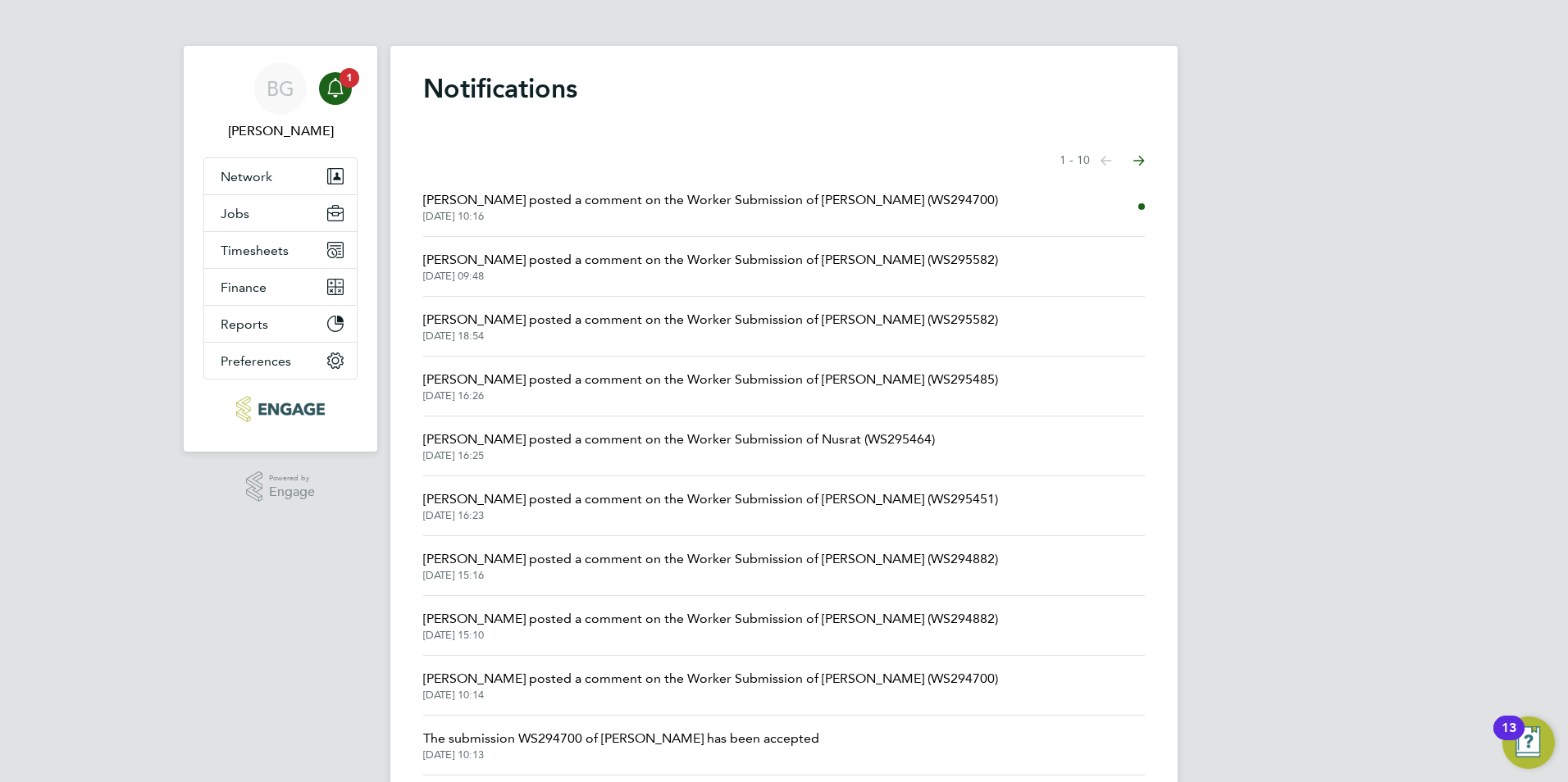
click at [605, 198] on span "[PERSON_NAME] posted a comment on the Worker Submission of [PERSON_NAME] (WS294…" at bounding box center [710, 199] width 575 height 20
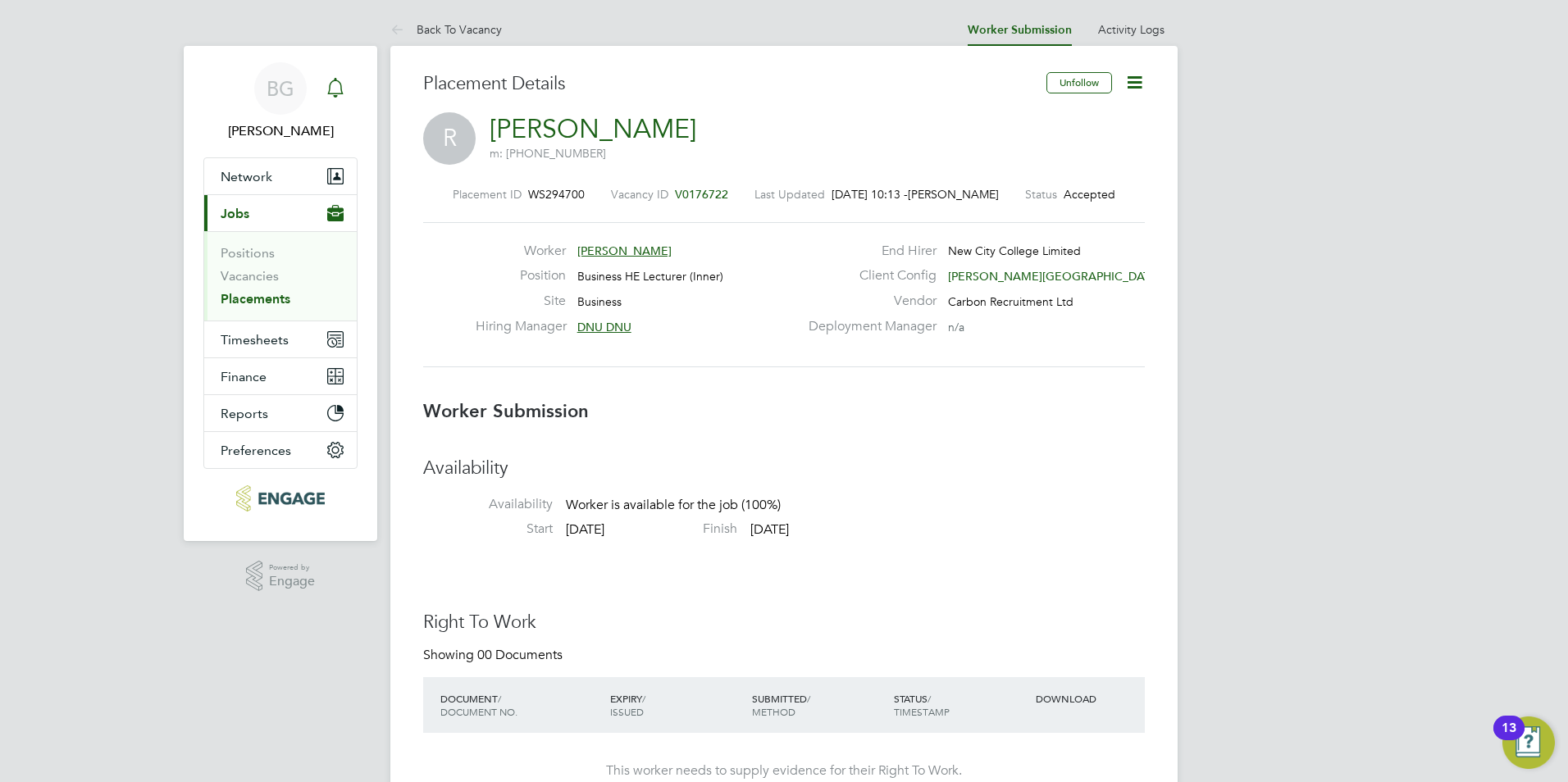
click at [331, 84] on icon "Main navigation" at bounding box center [334, 85] width 15 height 16
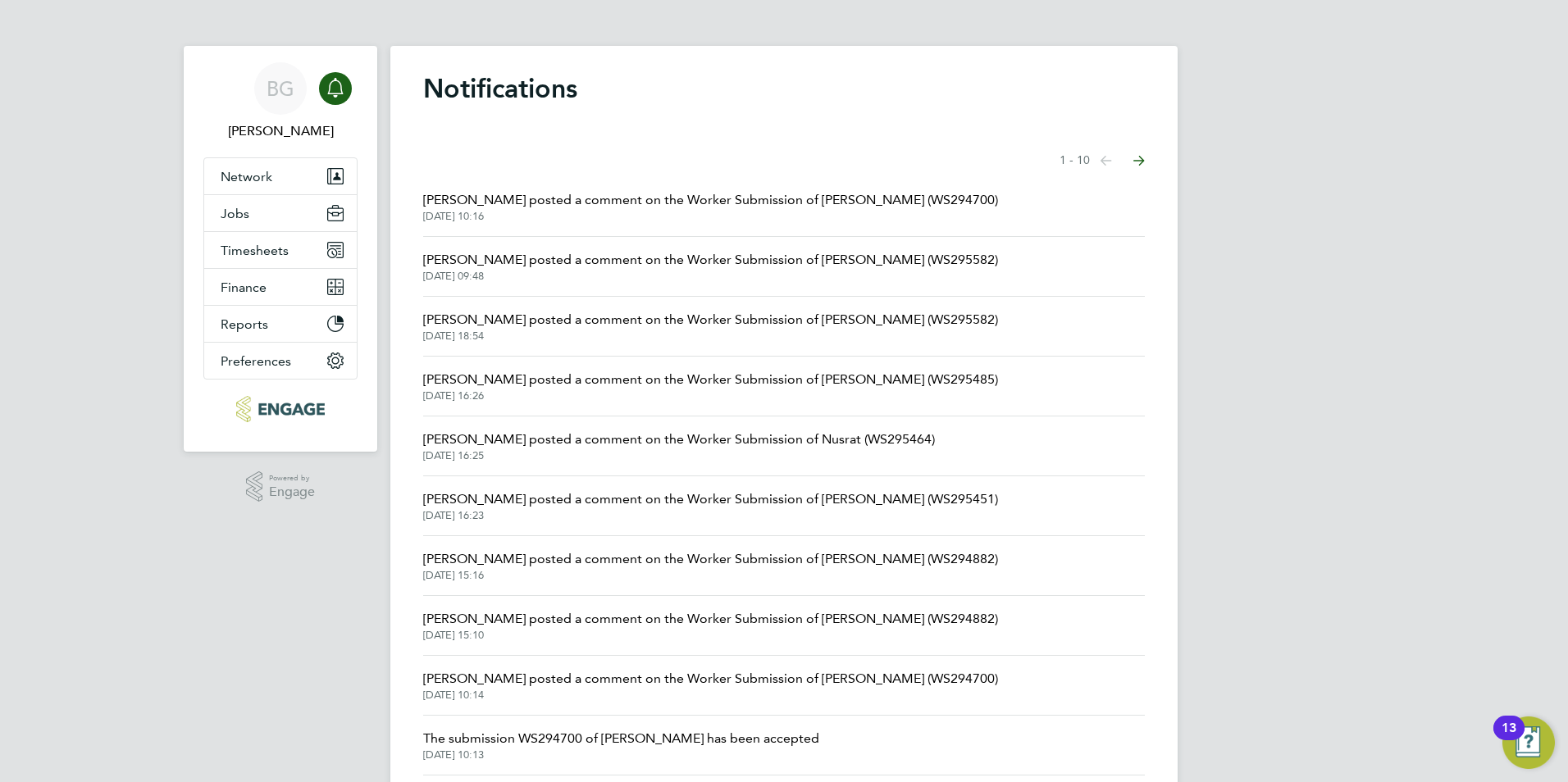
click at [653, 262] on span "Kerry Cattle posted a comment on the Worker Submission of Alex Berhanu (WS29558…" at bounding box center [710, 260] width 575 height 20
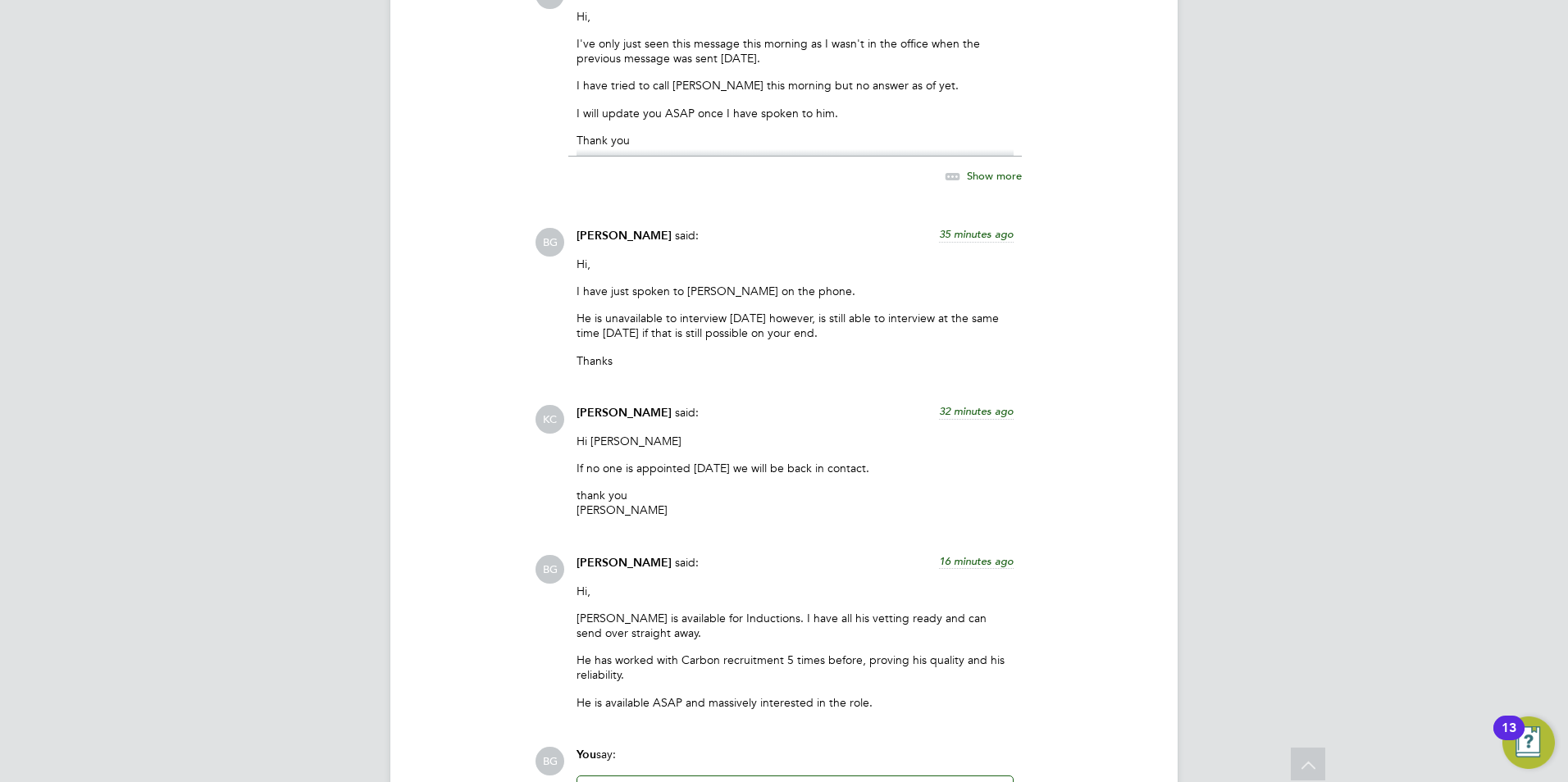
scroll to position [2757, 0]
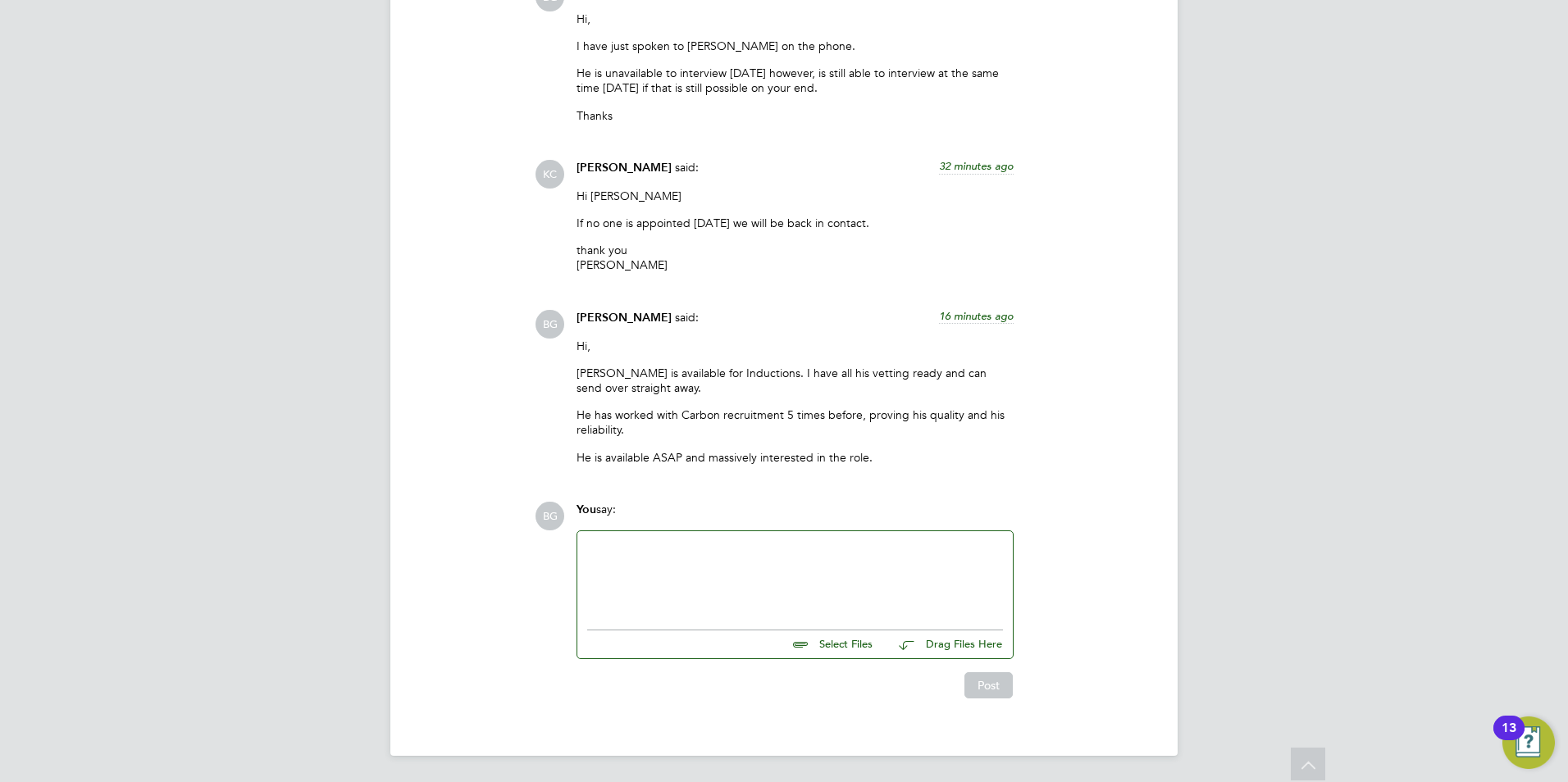
click at [707, 557] on div at bounding box center [795, 576] width 416 height 71
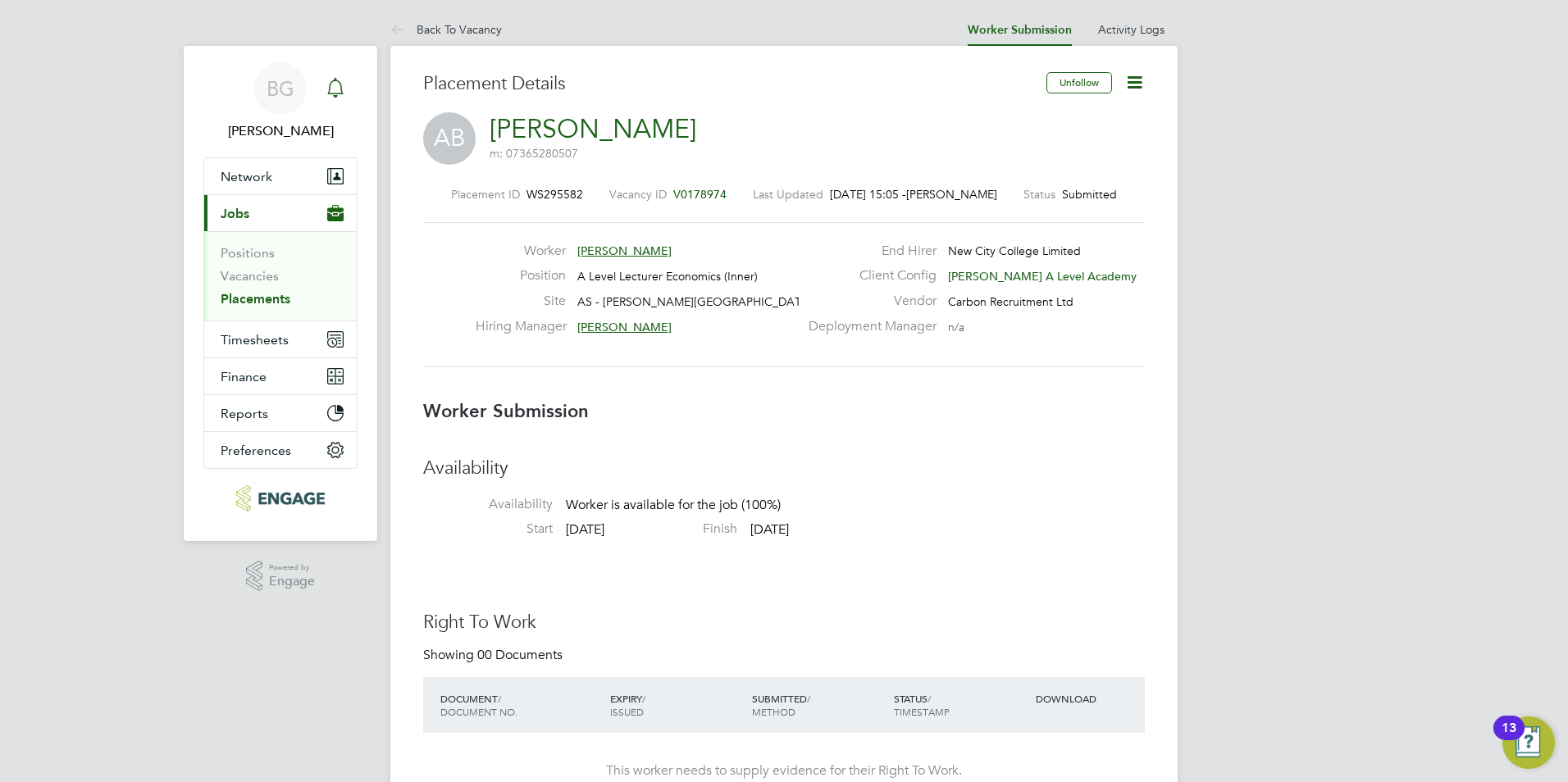
click at [342, 106] on link "Notifications" at bounding box center [335, 89] width 33 height 53
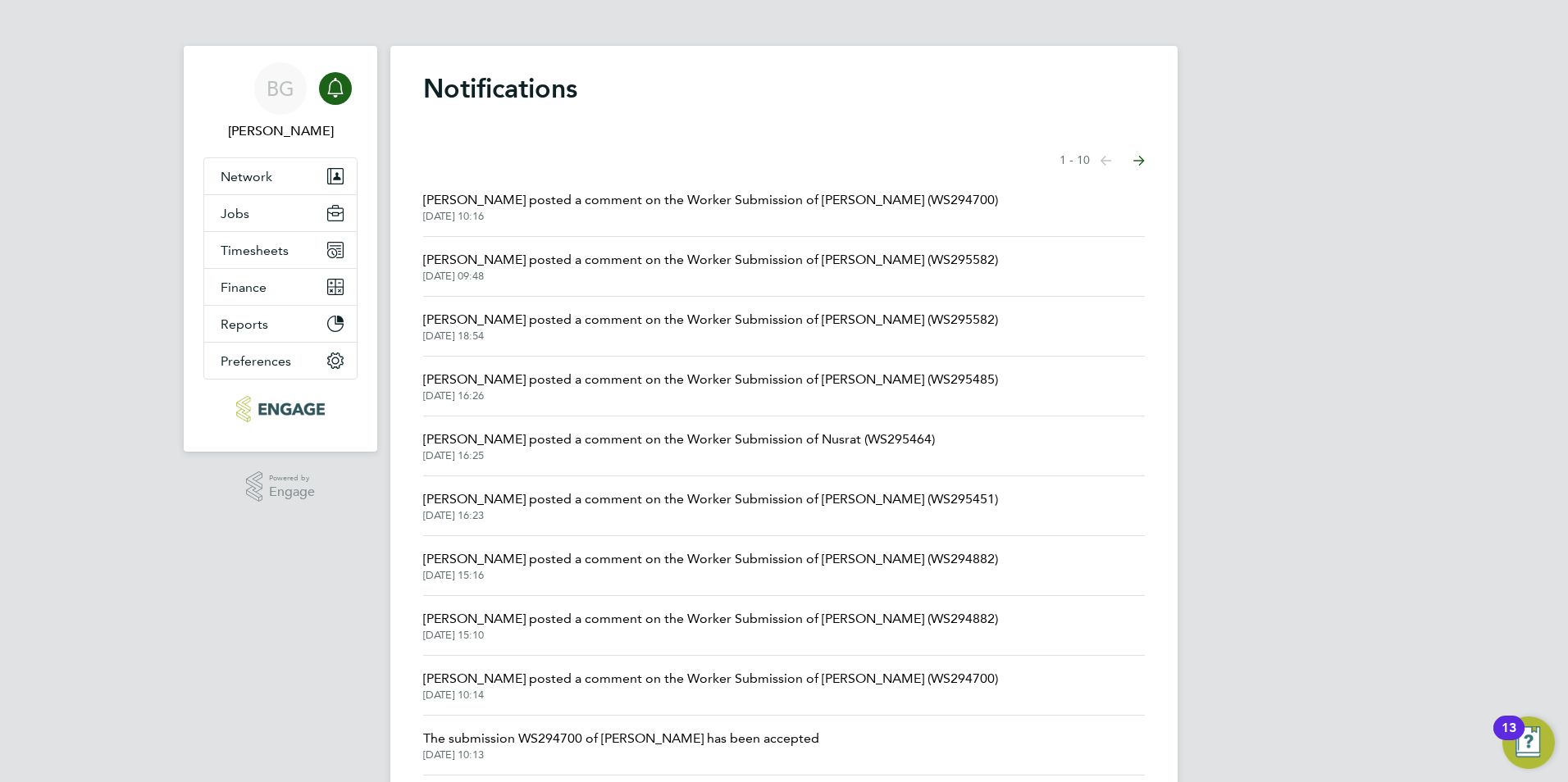
click at [752, 212] on span "26 Aug 2025, 10:16" at bounding box center [710, 216] width 575 height 13
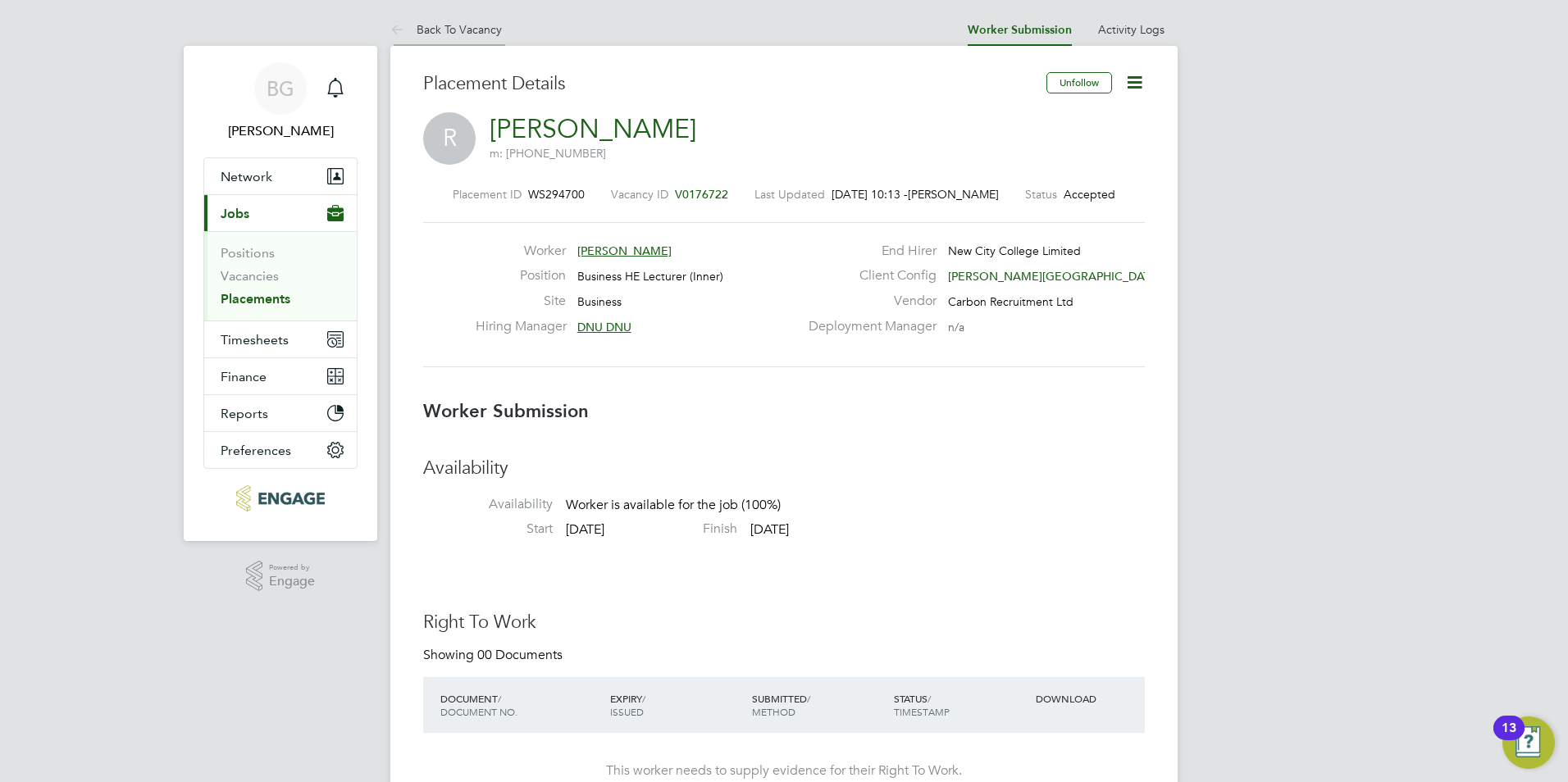
click at [405, 26] on icon at bounding box center [401, 31] width 21 height 21
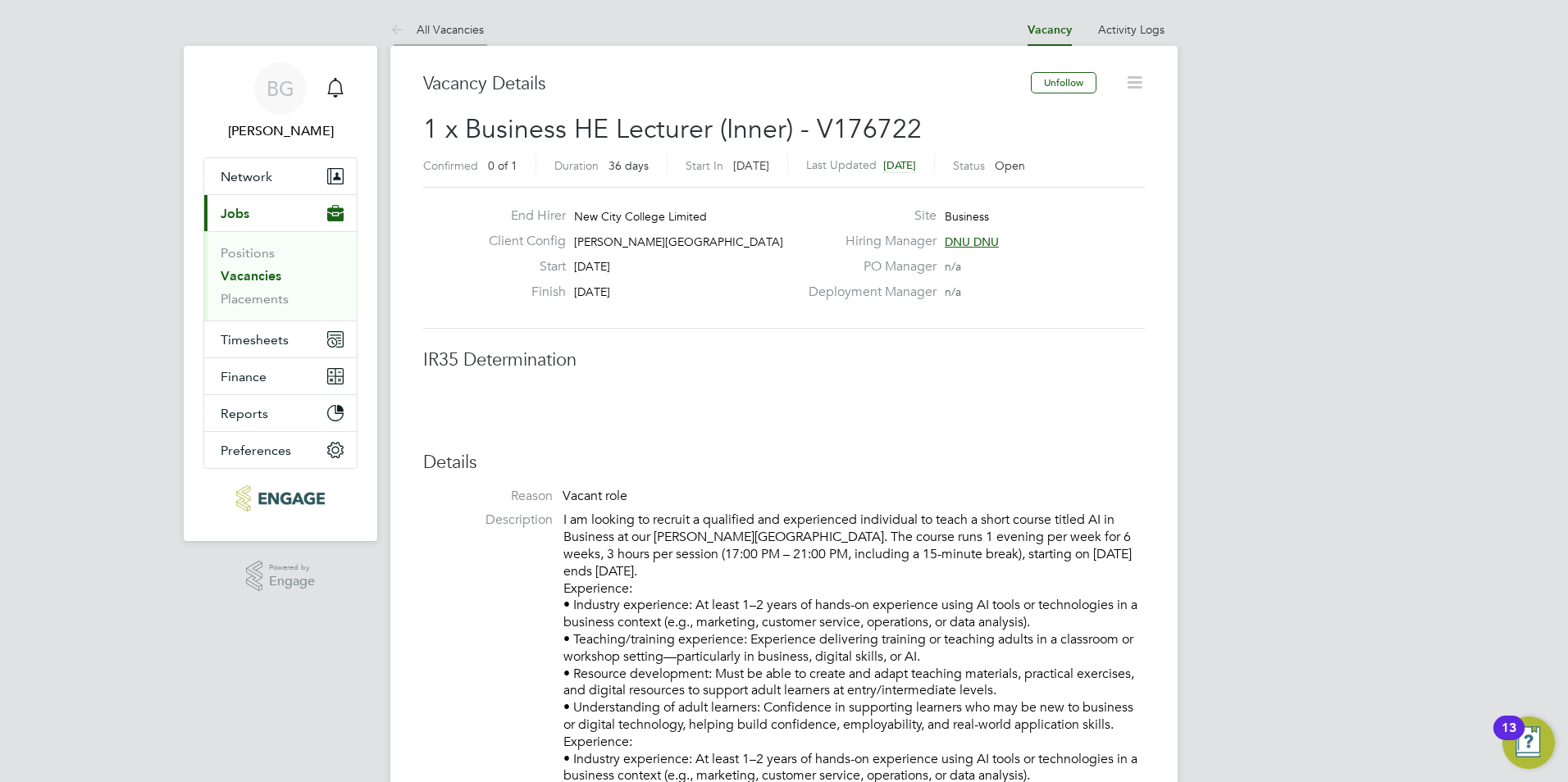
scroll to position [8, 9]
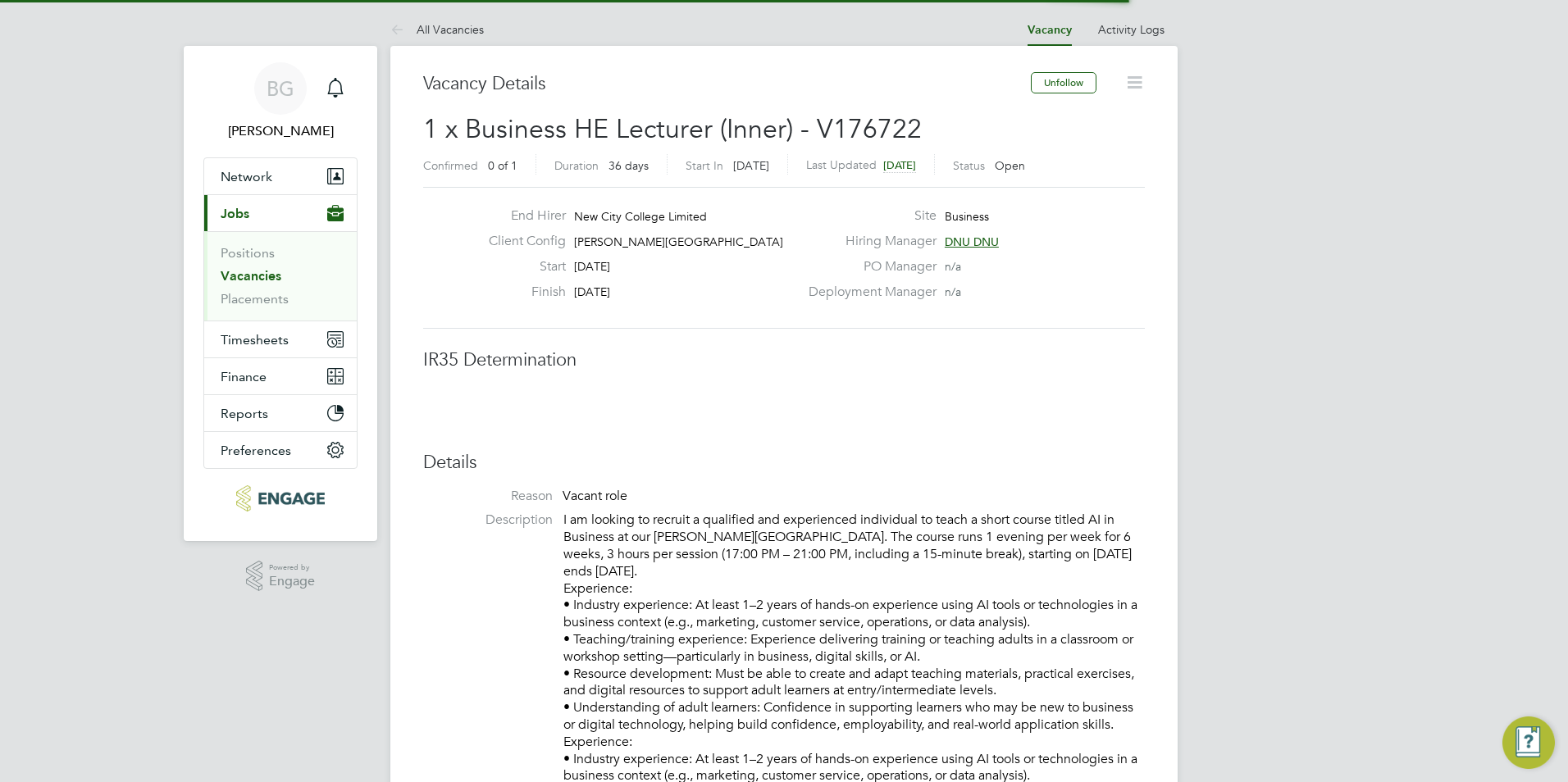
scroll to position [48, 115]
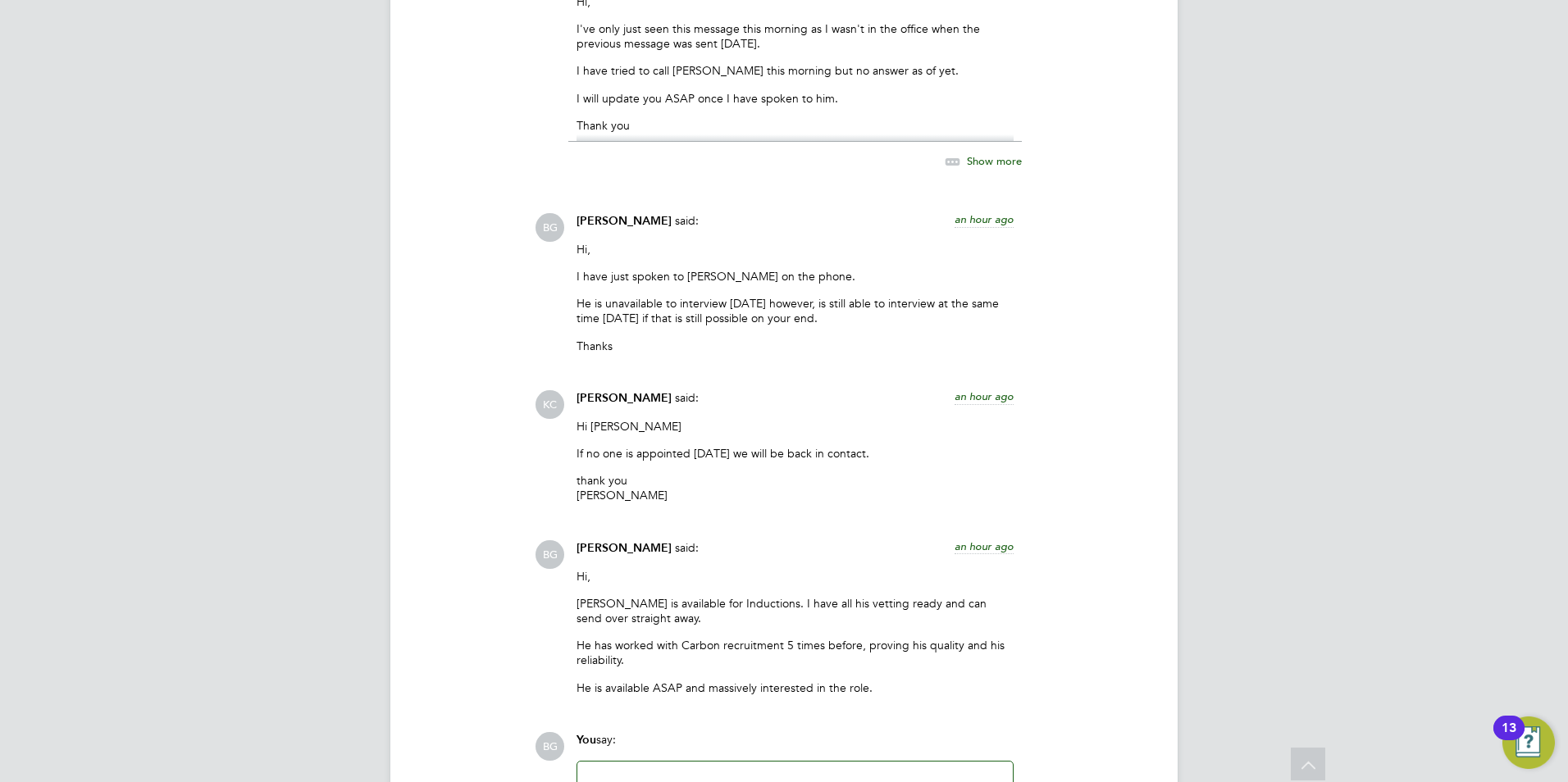
scroll to position [2839, 0]
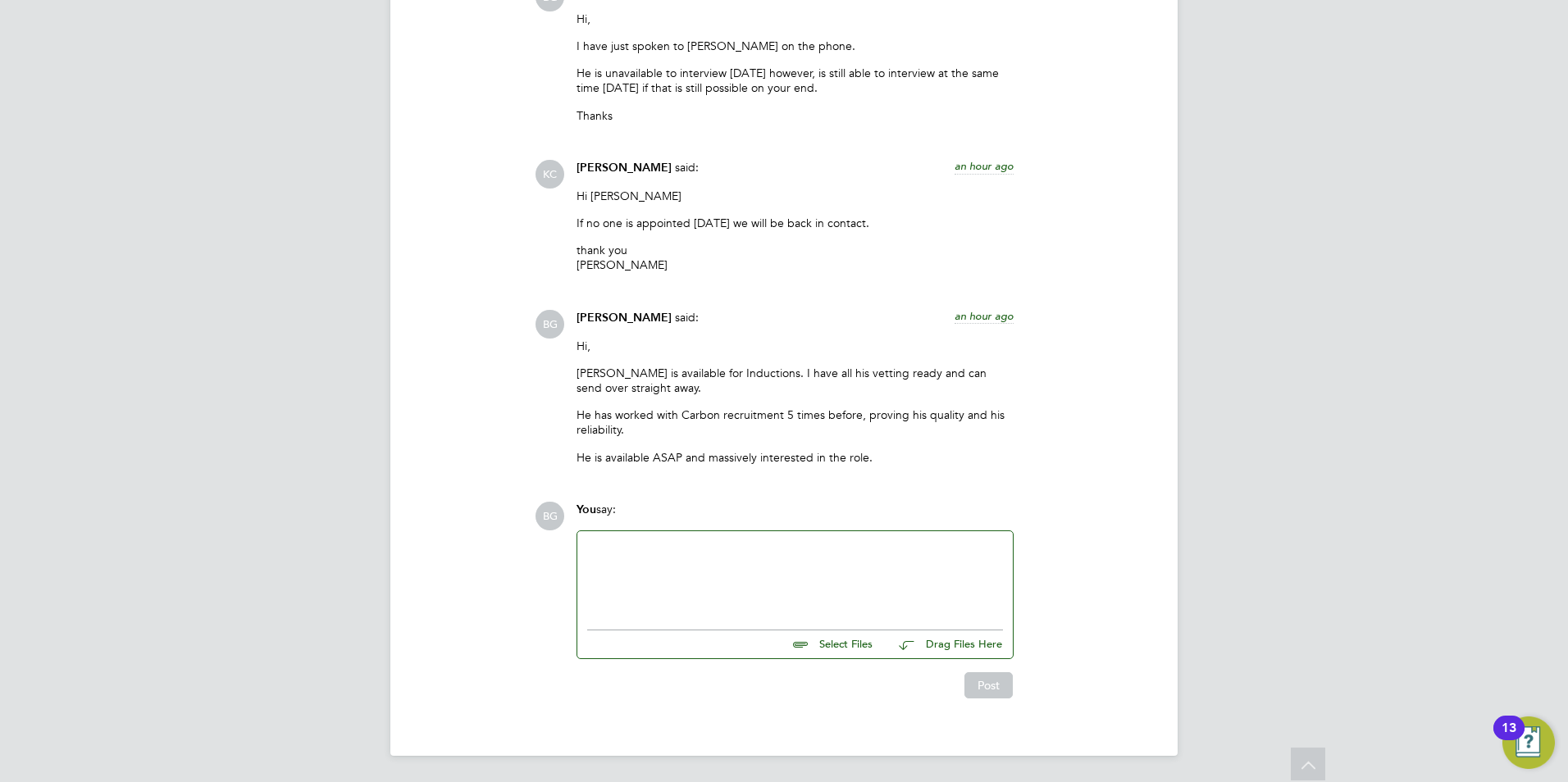
click at [717, 430] on p "He has worked with Carbon recruitment 5 times before, proving his quality and h…" at bounding box center [794, 422] width 437 height 29
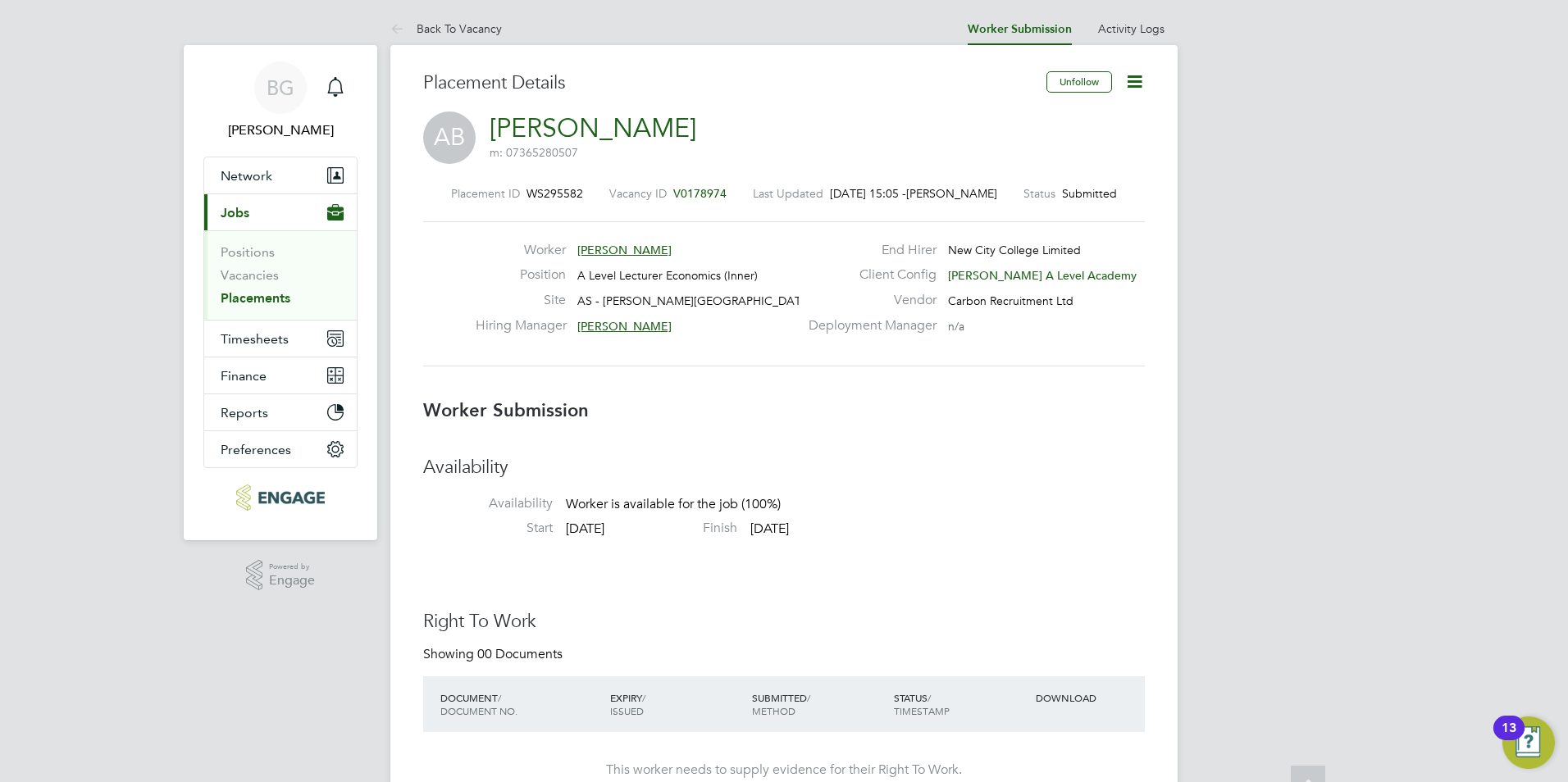
scroll to position [0, 0]
click at [333, 97] on svg-icon "Main navigation" at bounding box center [335, 87] width 20 height 20
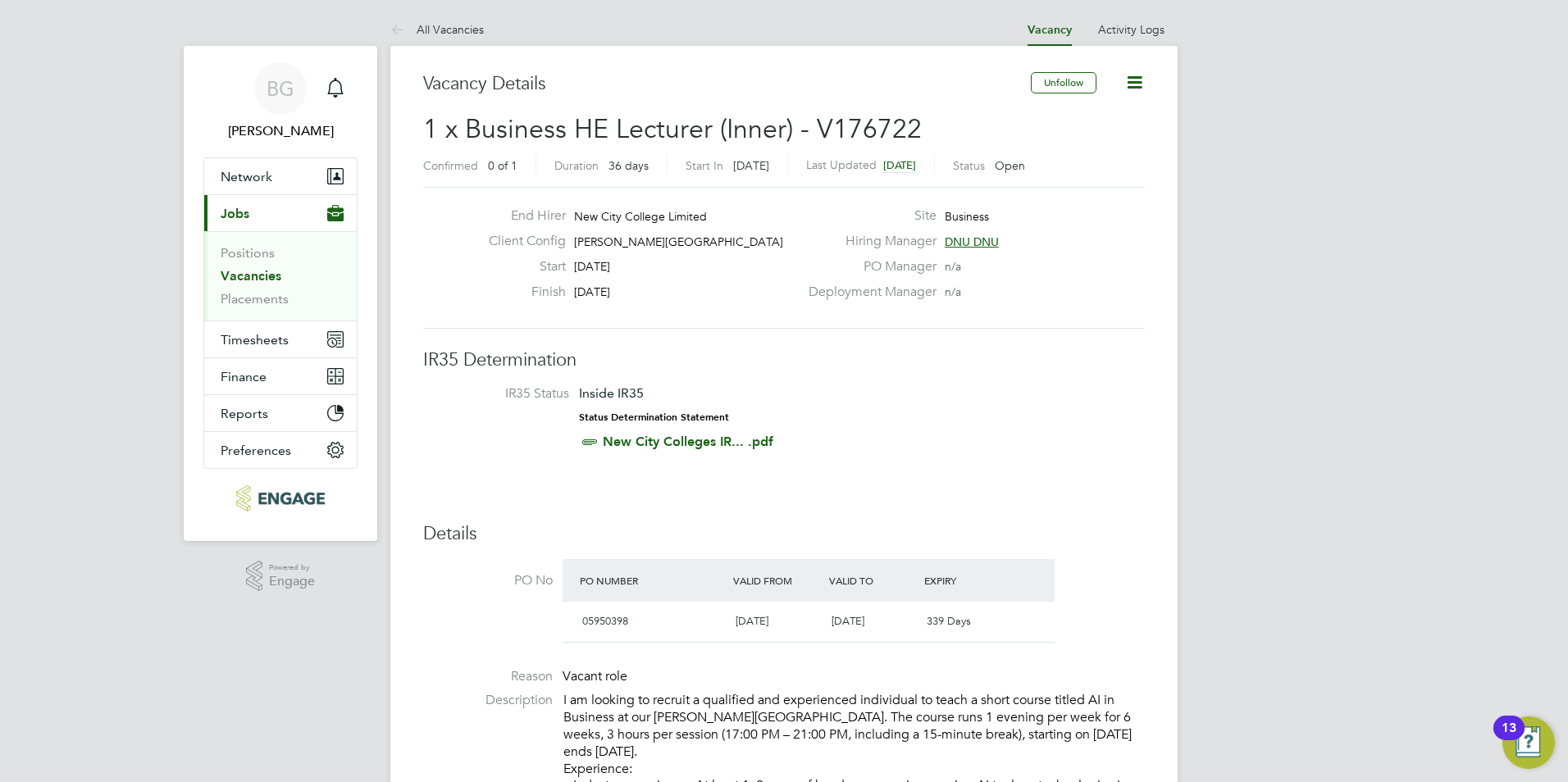
scroll to position [28, 143]
